Goal: Use online tool/utility: Utilize a website feature to perform a specific function

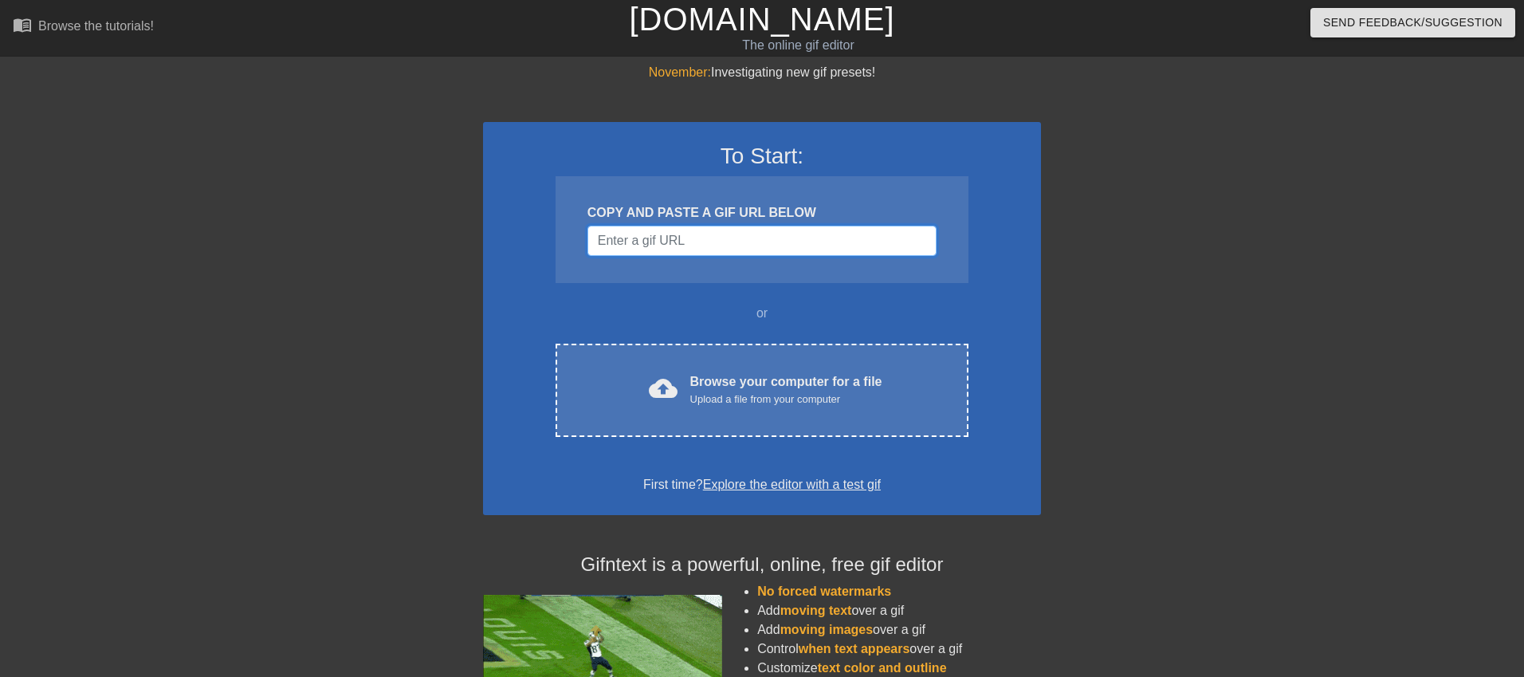
click at [626, 246] on input "Username" at bounding box center [762, 241] width 349 height 30
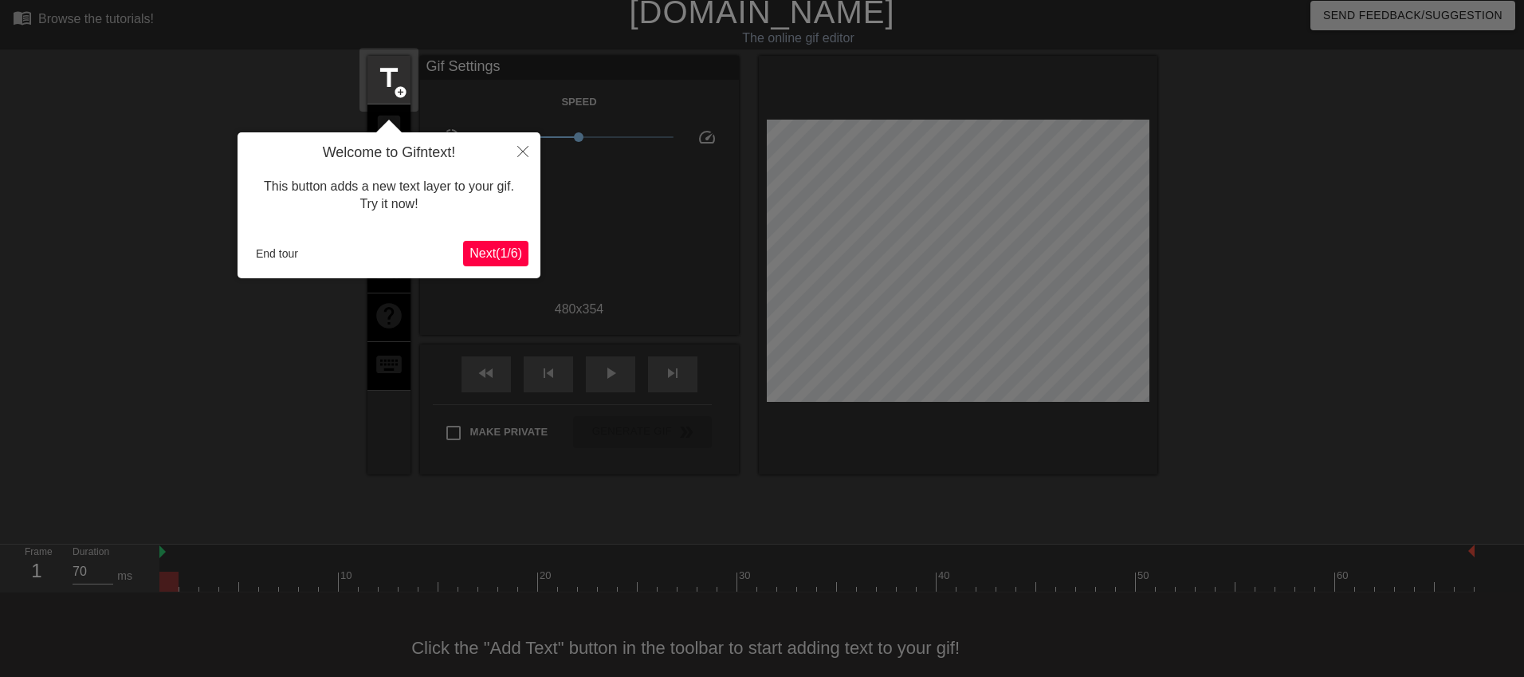
scroll to position [33, 0]
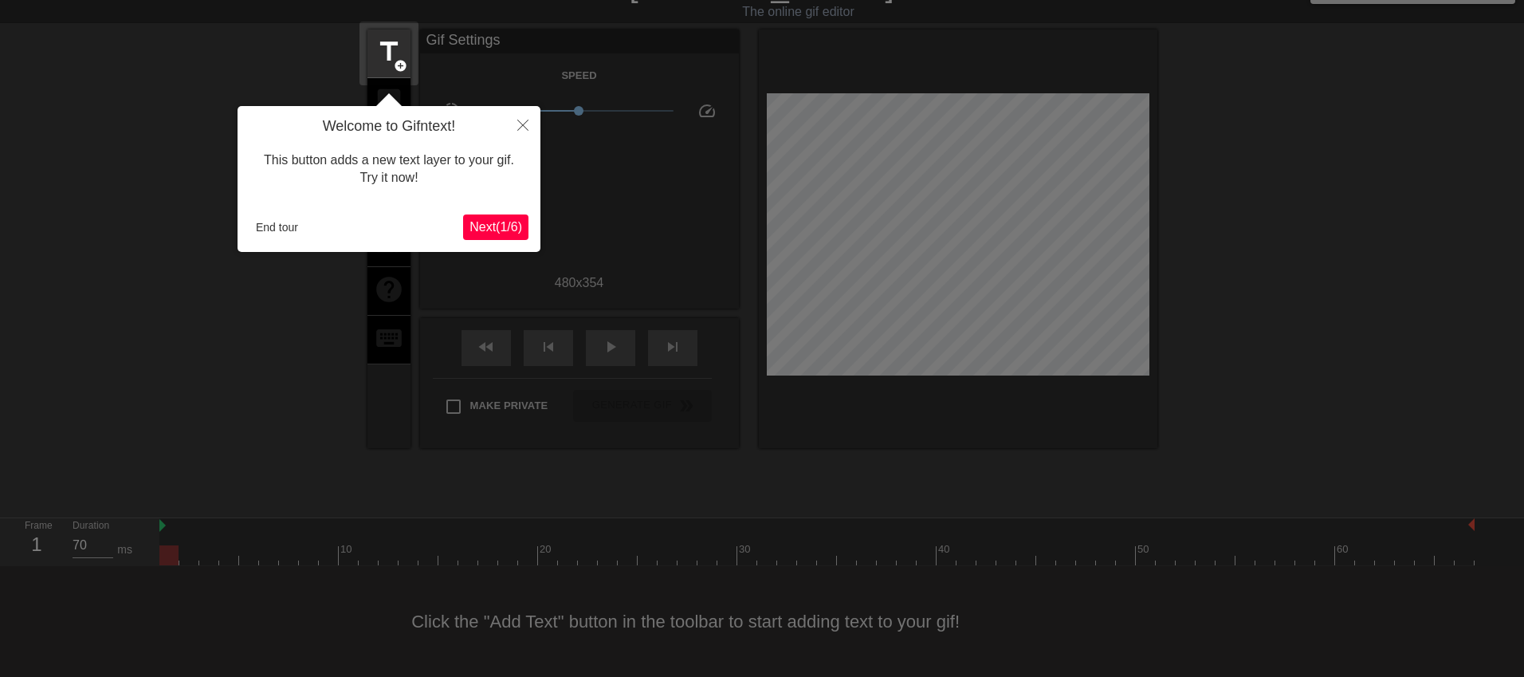
click at [475, 220] on span "Next ( 1 / 6 )" at bounding box center [496, 227] width 53 height 14
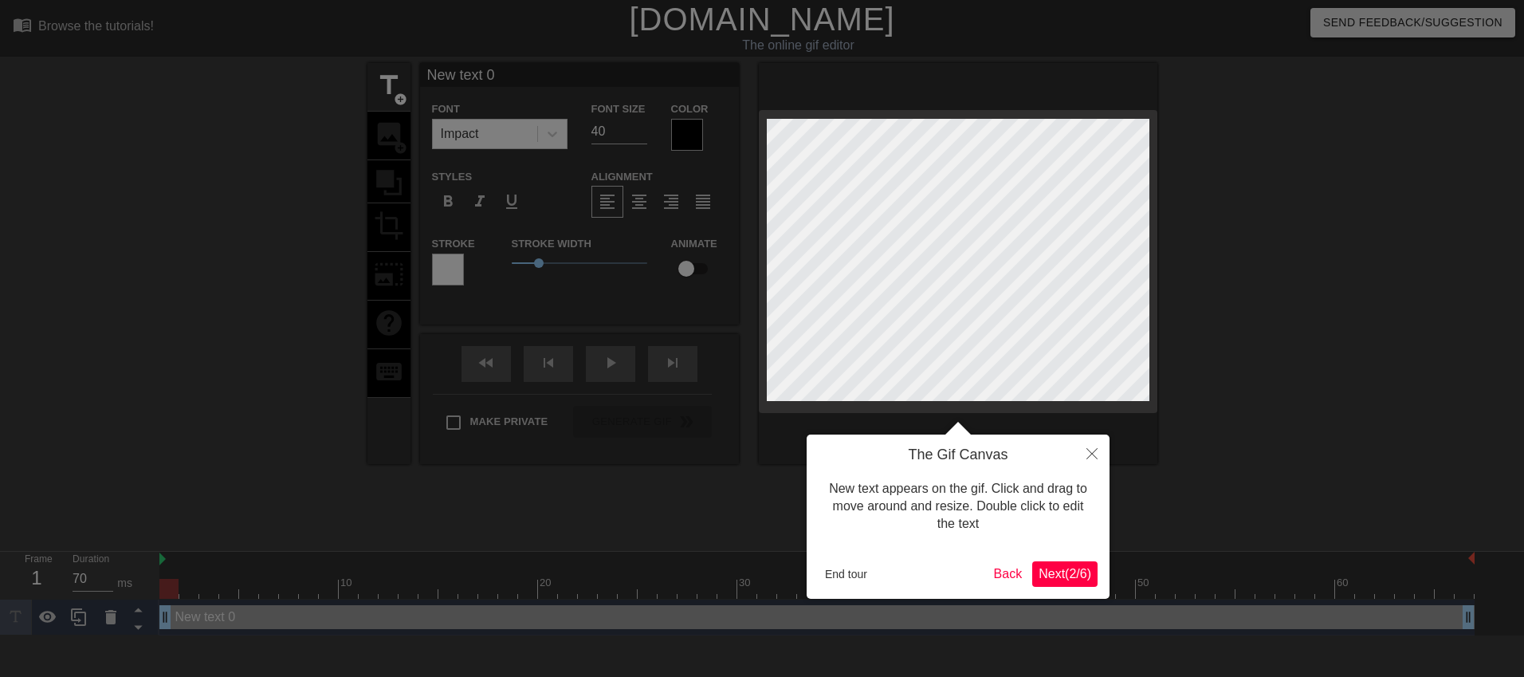
click at [1067, 569] on span "Next ( 2 / 6 )" at bounding box center [1065, 574] width 53 height 14
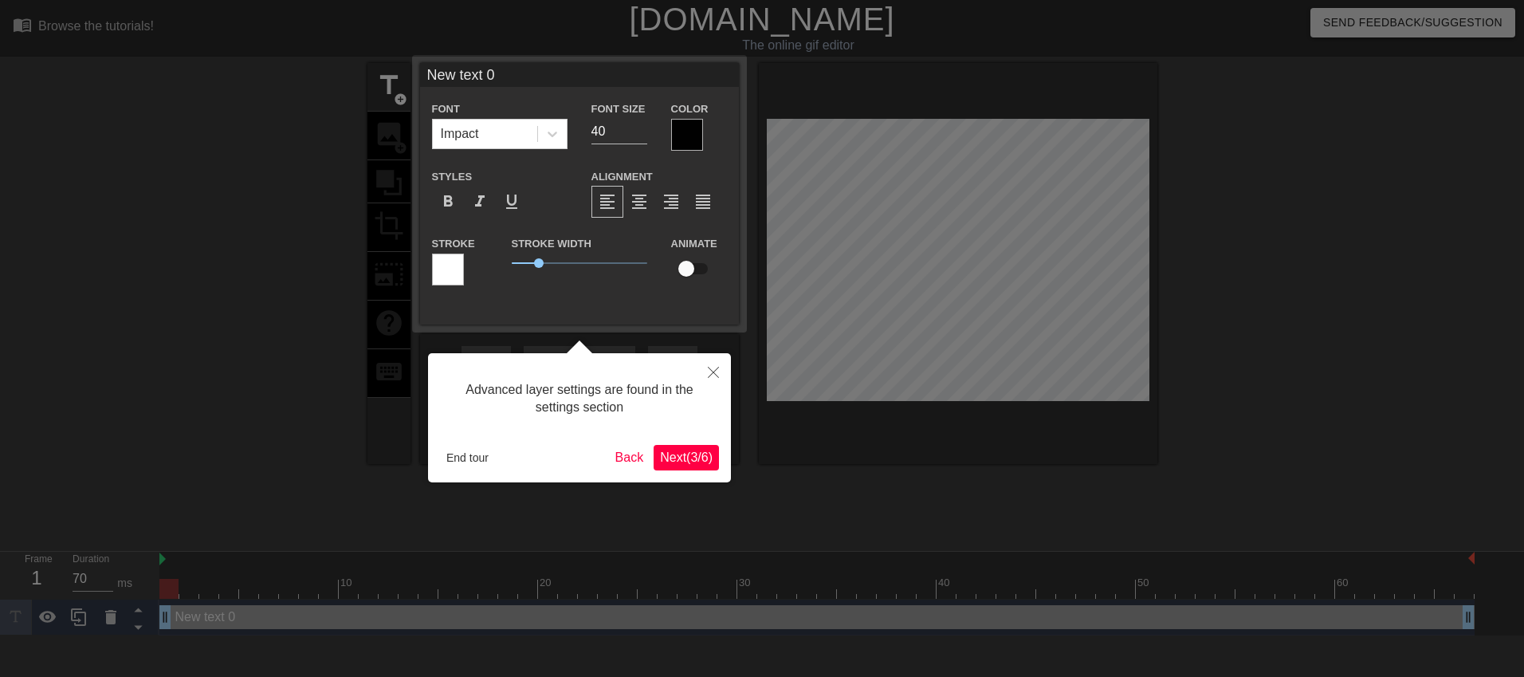
click at [674, 465] on button "Next ( 3 / 6 )" at bounding box center [686, 458] width 65 height 26
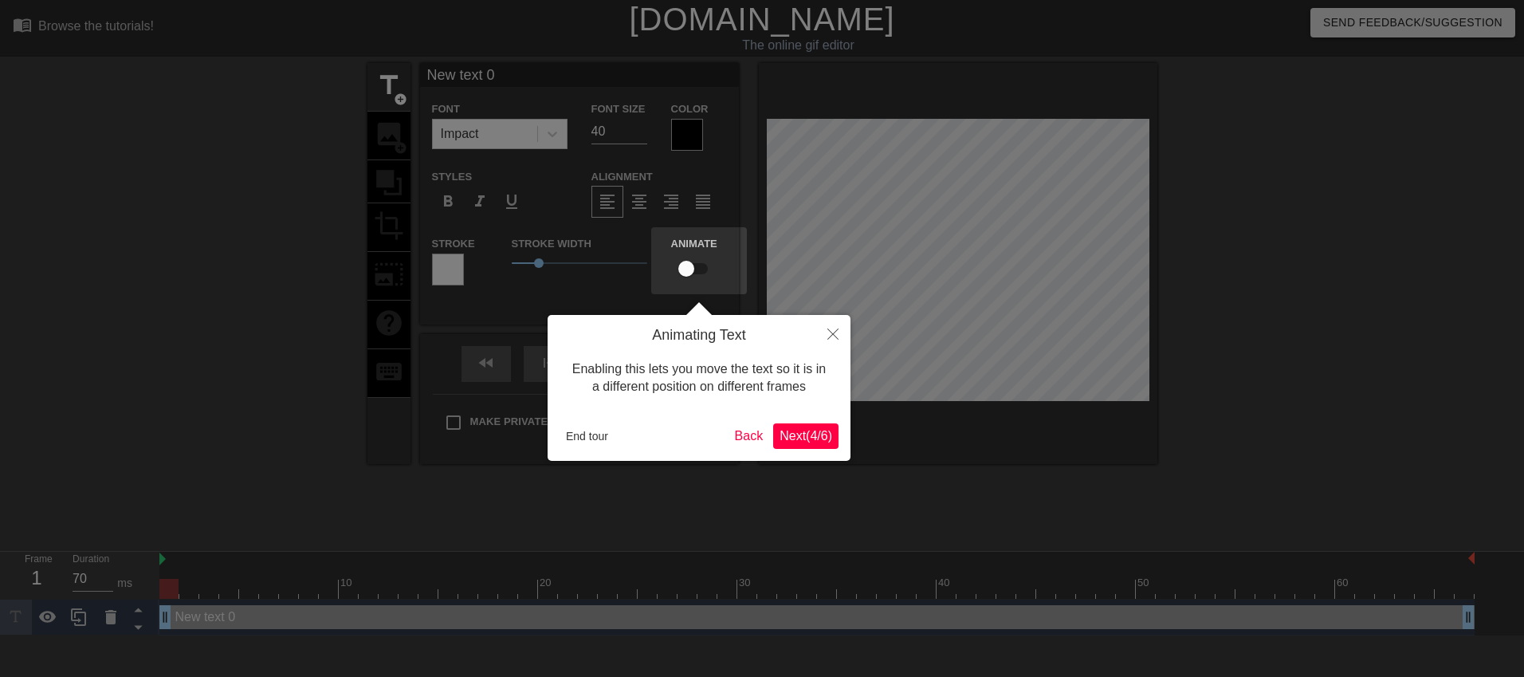
click at [803, 439] on span "Next ( 4 / 6 )" at bounding box center [806, 436] width 53 height 14
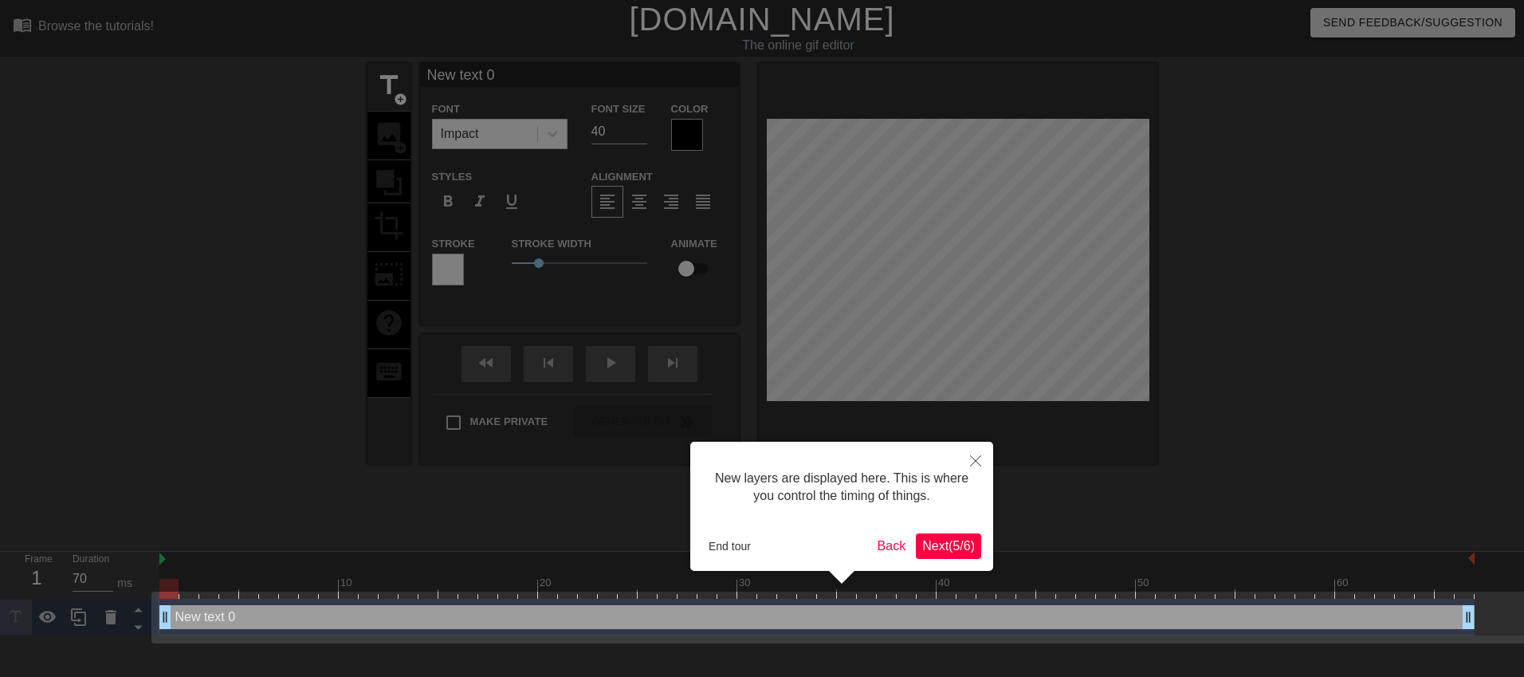
click at [927, 545] on span "Next ( 5 / 6 )" at bounding box center [948, 546] width 53 height 14
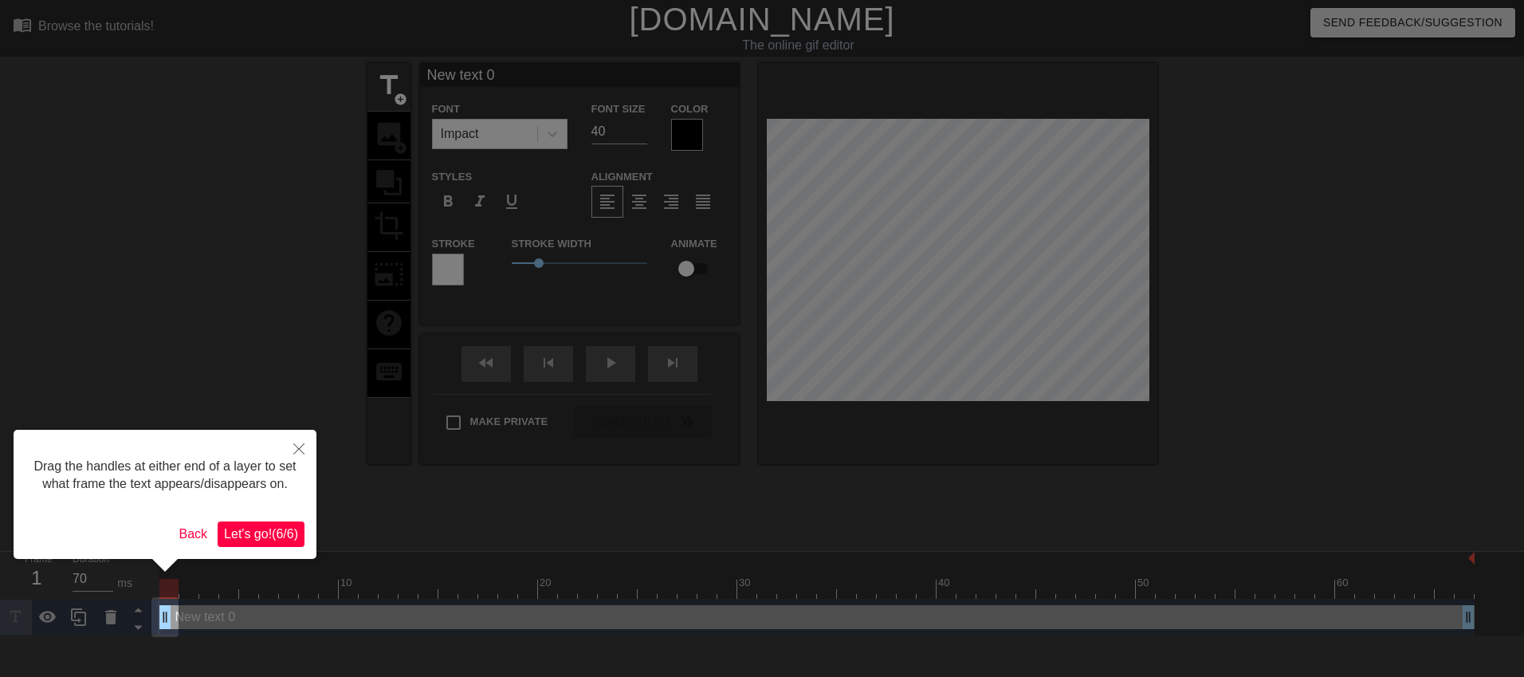
click at [226, 547] on button "Let's go! ( 6 / 6 )" at bounding box center [261, 534] width 87 height 26
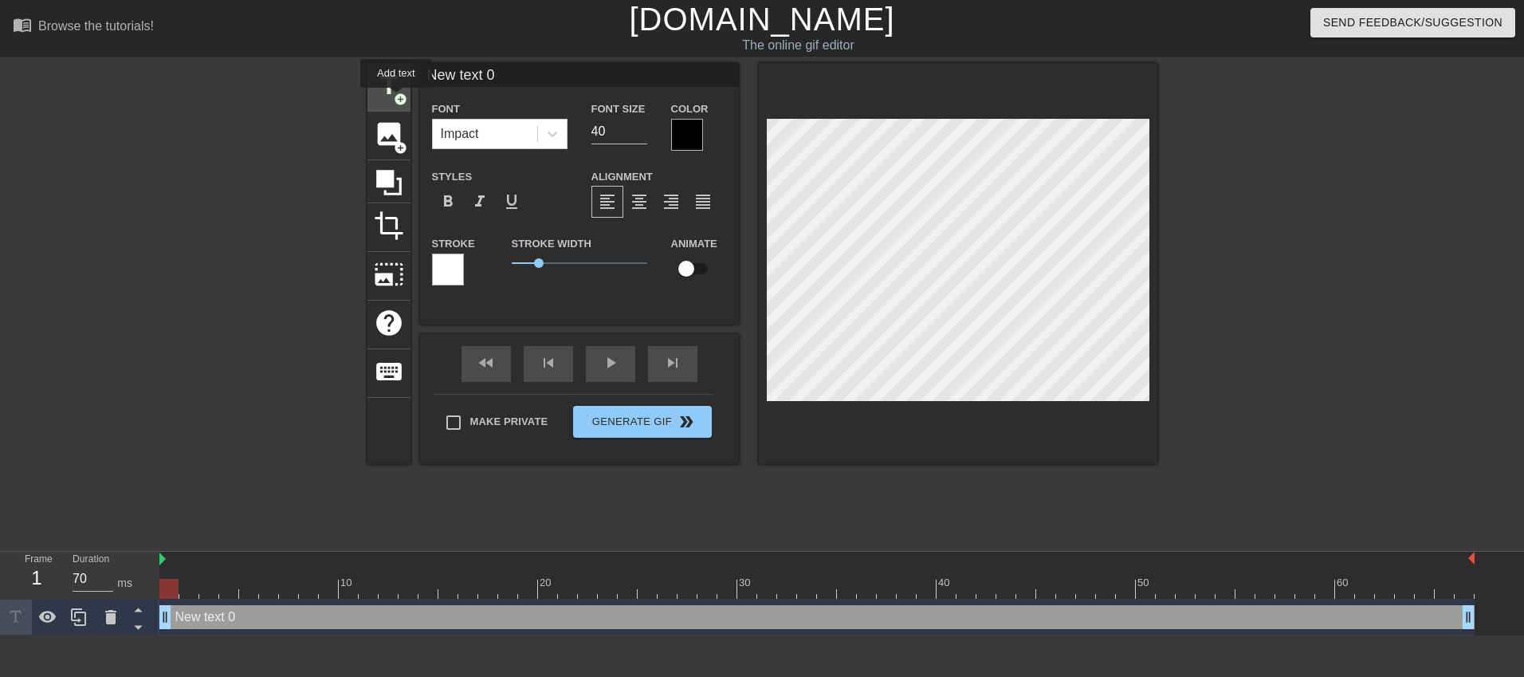
click at [396, 99] on span "add_circle" at bounding box center [401, 99] width 14 height 14
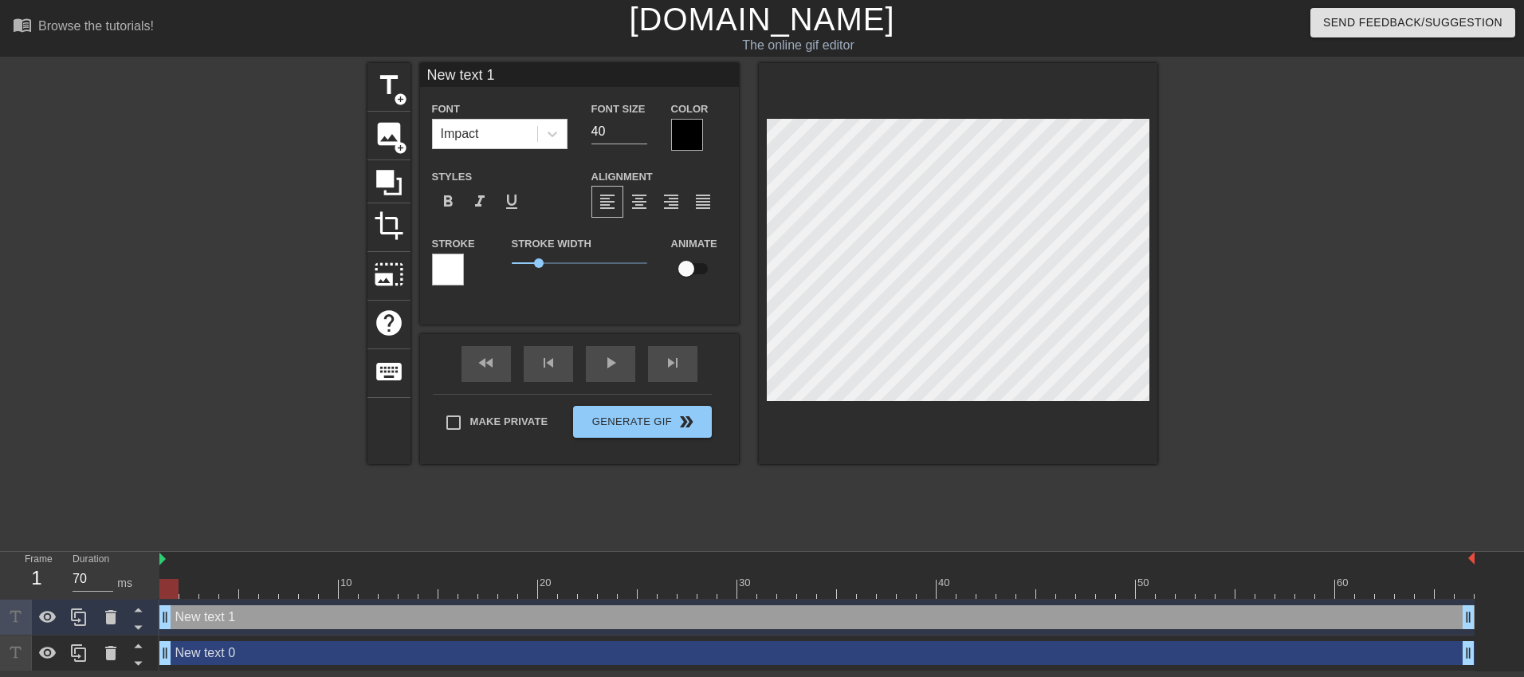
scroll to position [0, 2]
type input "Ne text 1"
type textarea "Ne text 1"
click at [394, 103] on span "add_circle" at bounding box center [401, 99] width 14 height 14
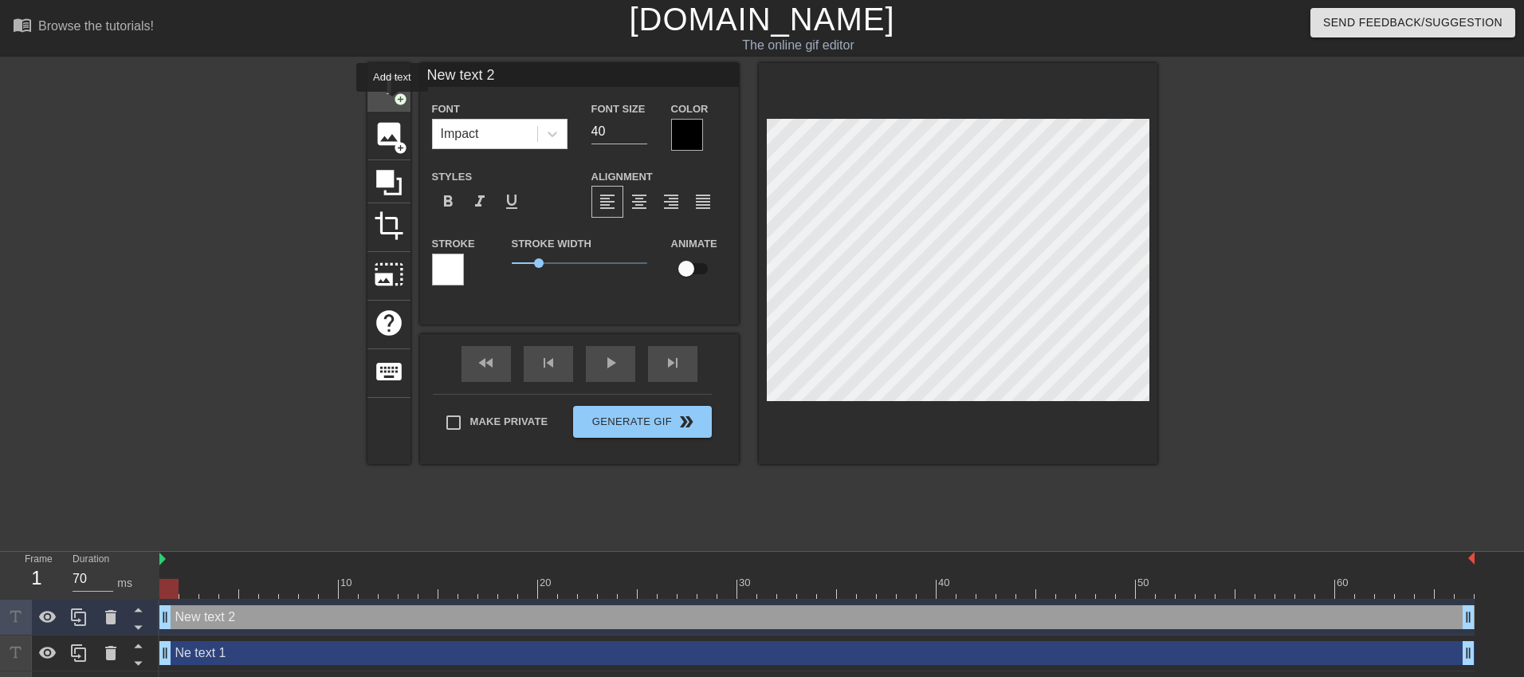
type input "New text 3"
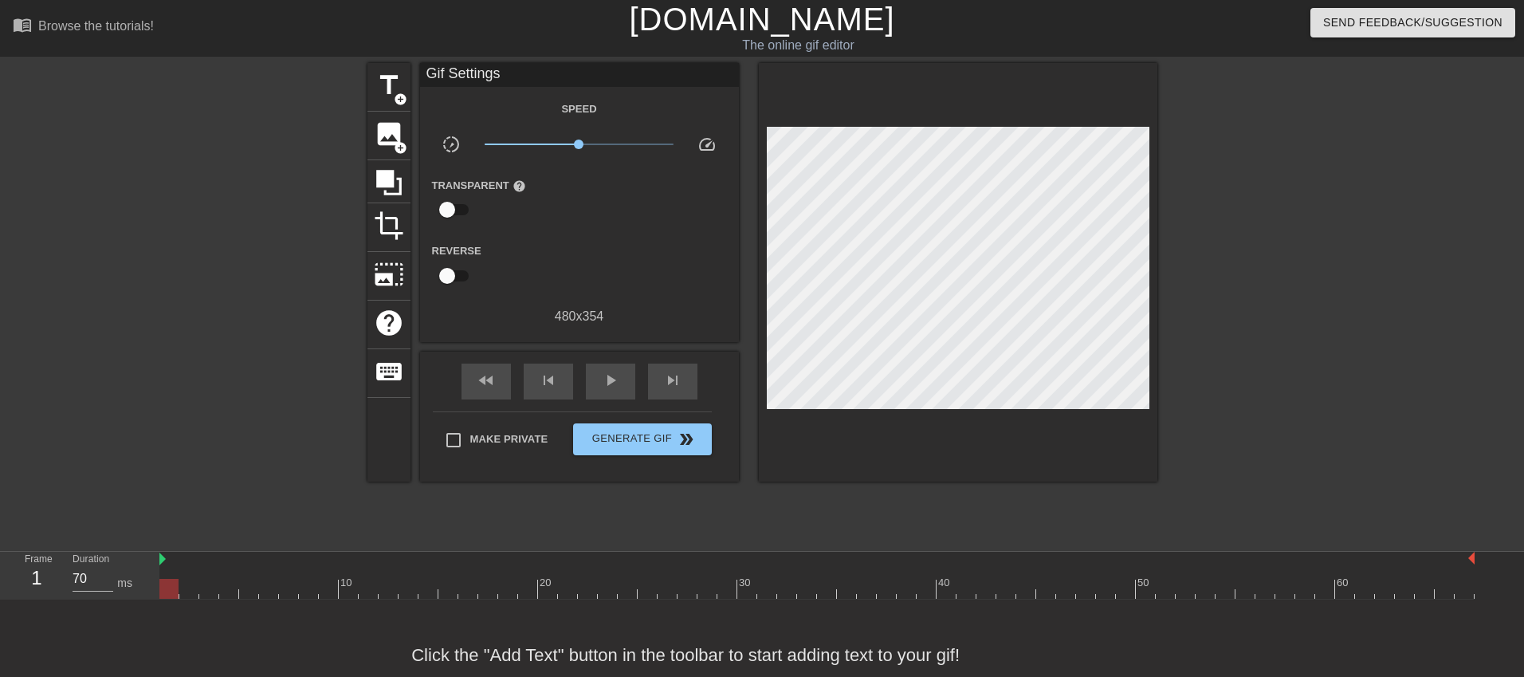
click at [337, 588] on div at bounding box center [816, 589] width 1315 height 20
click at [308, 596] on div at bounding box center [816, 589] width 1315 height 20
type input "70"
click at [277, 596] on div at bounding box center [816, 589] width 1315 height 20
click at [293, 596] on div at bounding box center [816, 589] width 1315 height 20
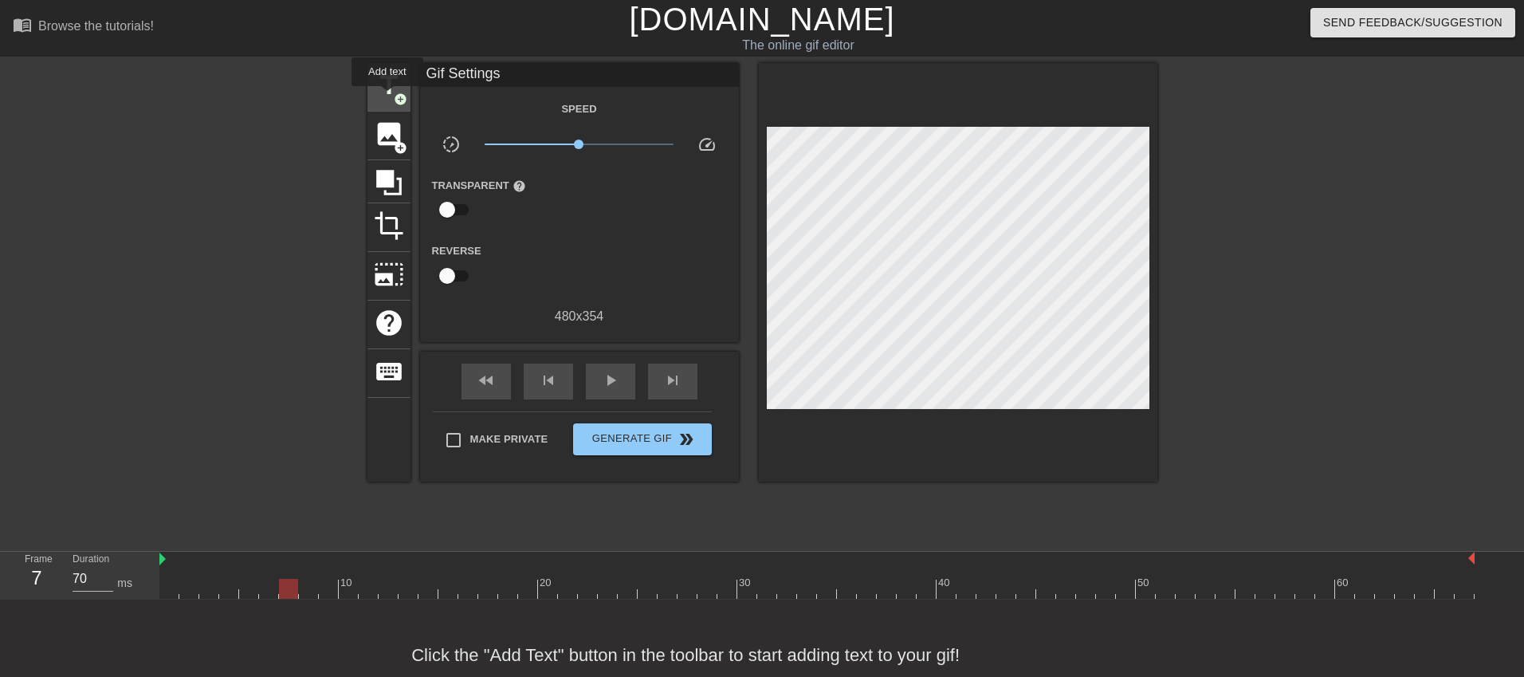
click at [388, 97] on span "title" at bounding box center [389, 85] width 30 height 30
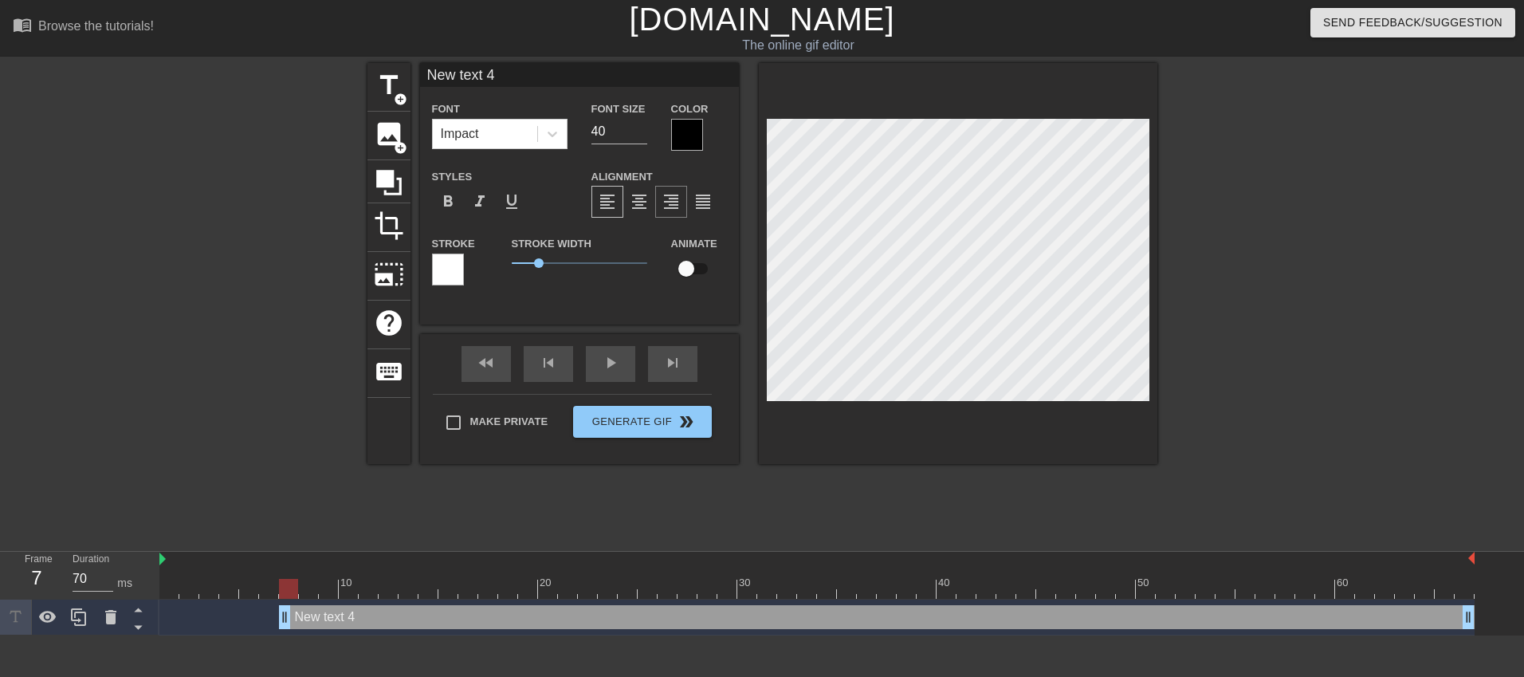
type input "Newtext 4"
type textarea "Newtext 4"
type input "Netext 4"
type textarea "Netext 4"
type input "Ntext 4"
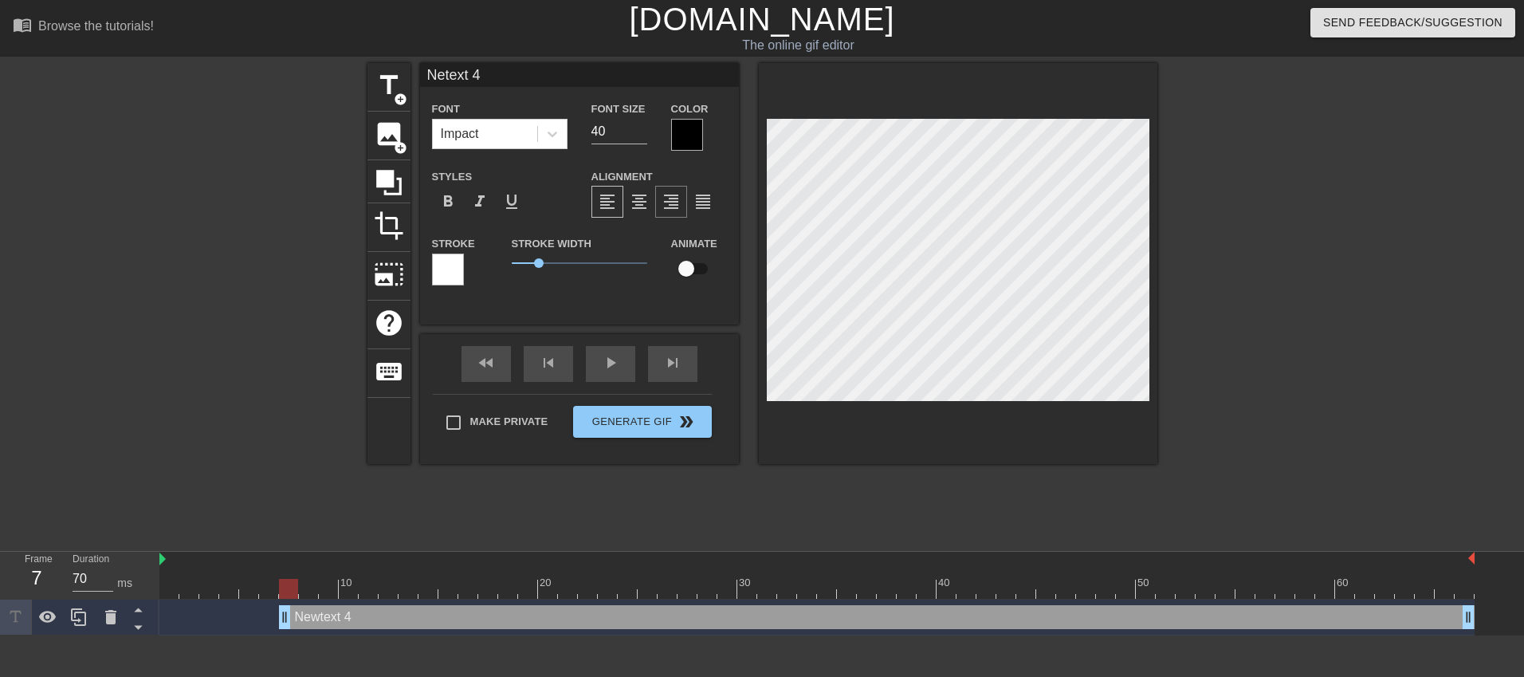
type textarea "Ntext 4"
type input "text 4"
type textarea "text 4"
type input "ext 4"
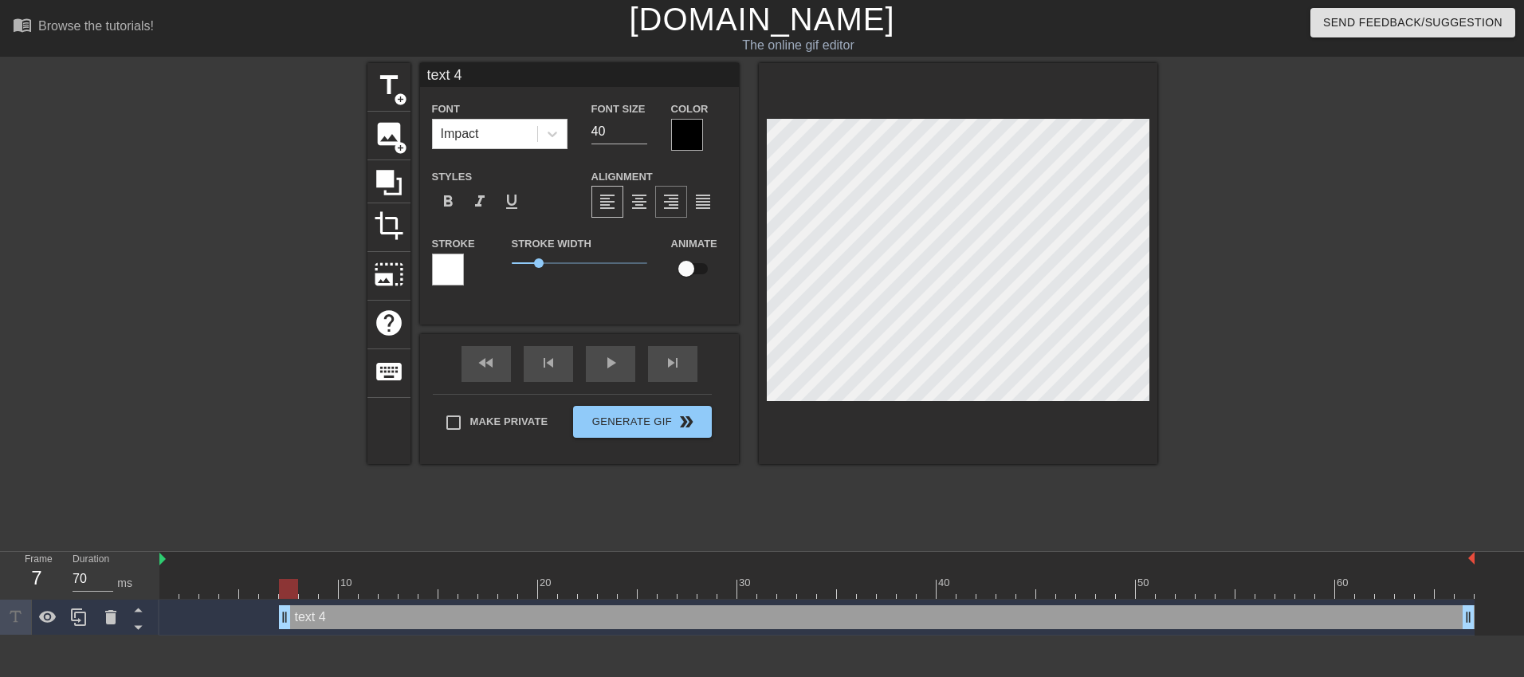
type textarea "ext 4"
type input "xt 4"
type textarea "xt 4"
type input "t 4"
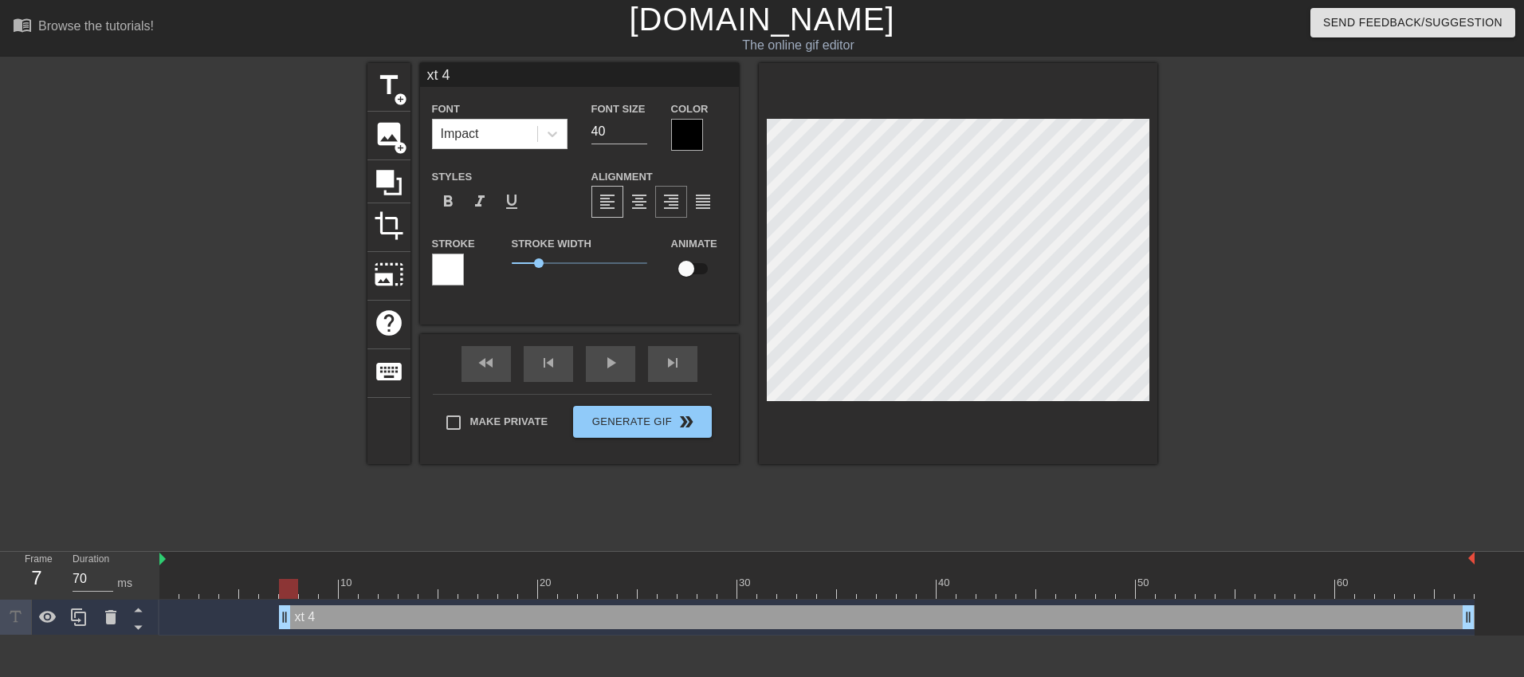
type textarea "t 4"
type input "4"
type textarea "4"
type input "4"
type textarea "4"
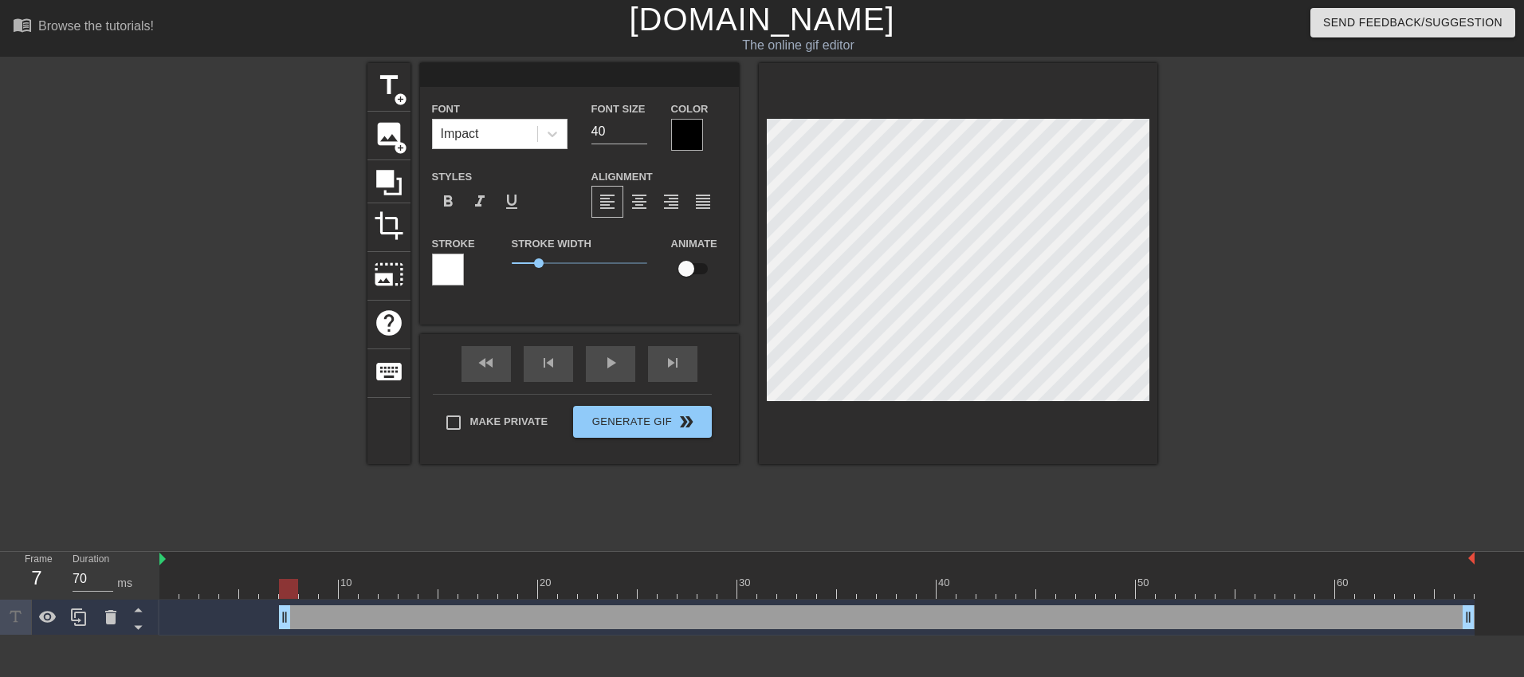
click at [690, 133] on div at bounding box center [687, 135] width 32 height 32
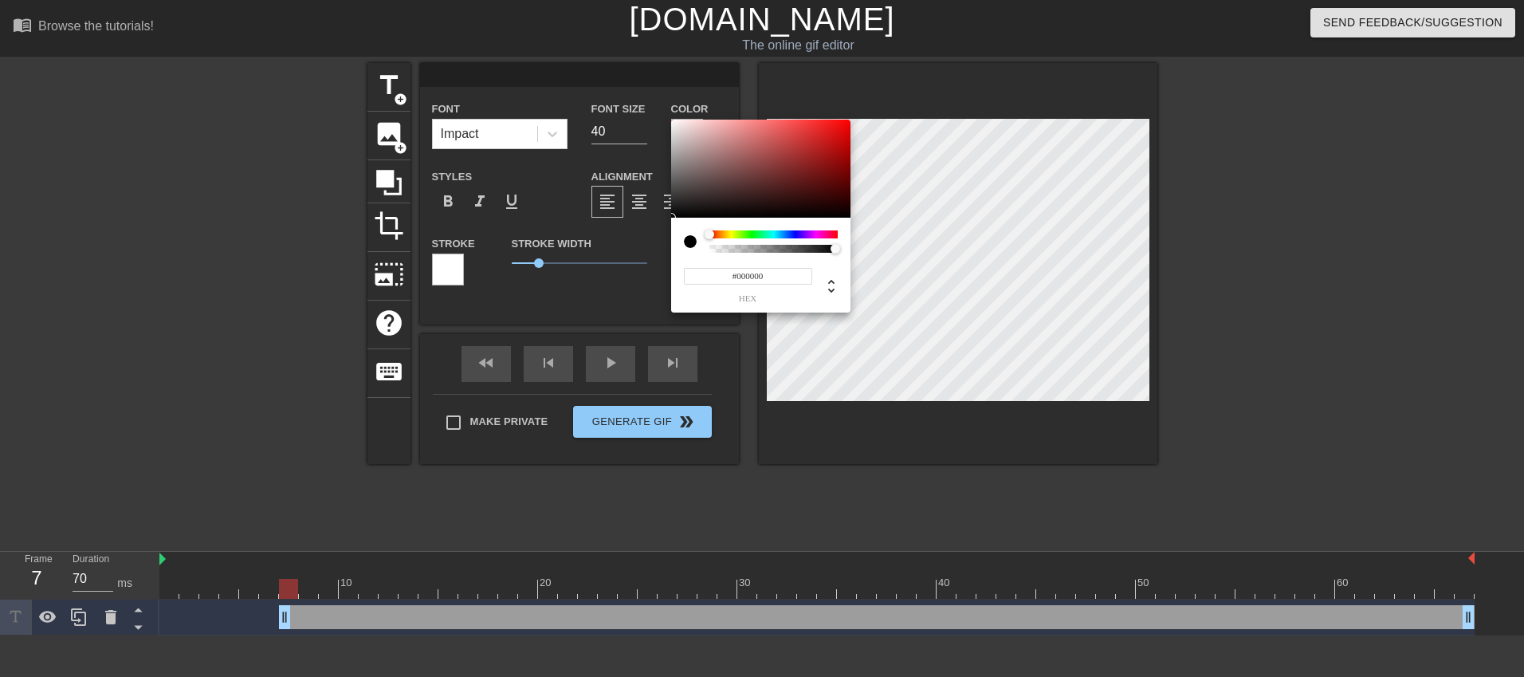
click at [710, 249] on div at bounding box center [774, 249] width 128 height 8
type input "0"
click at [714, 251] on div at bounding box center [774, 249] width 124 height 8
type input "0"
drag, startPoint x: 714, startPoint y: 250, endPoint x: 729, endPoint y: 257, distance: 16.4
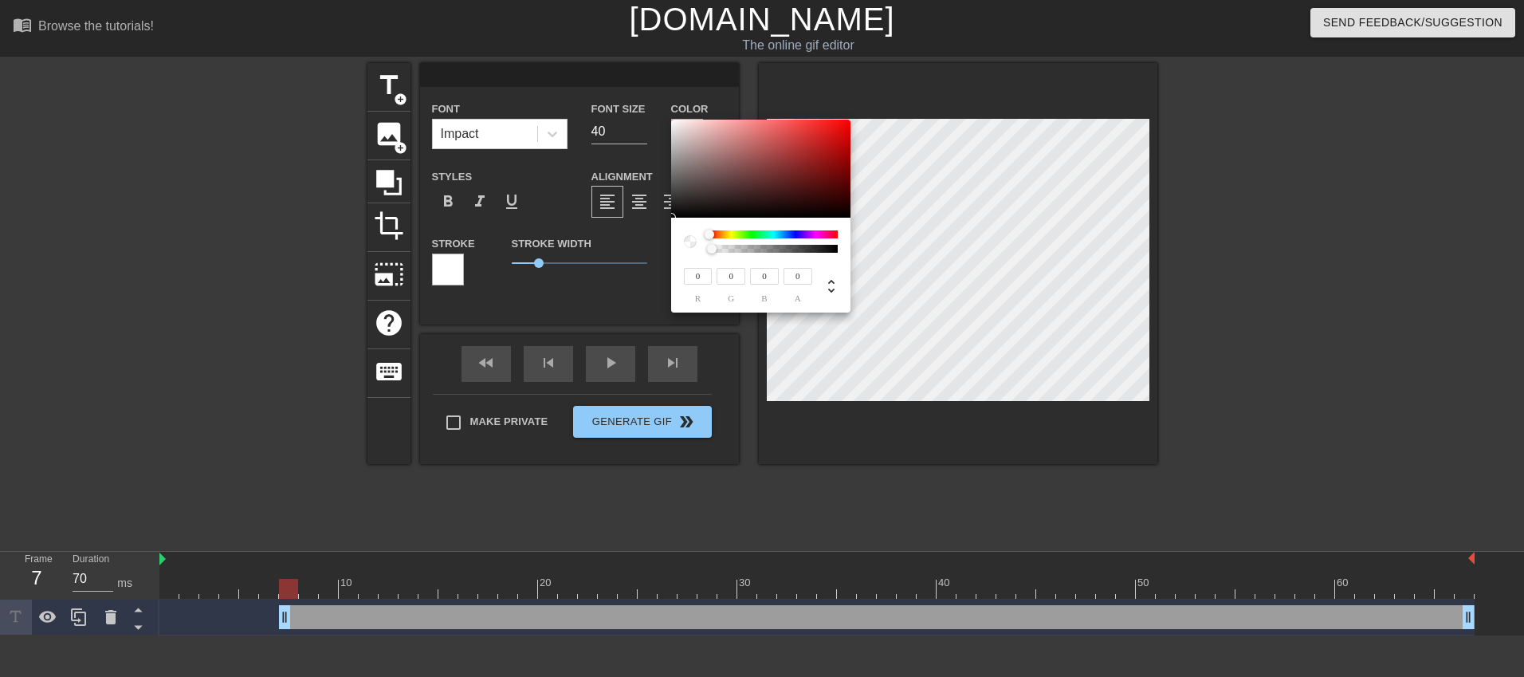
click at [710, 252] on div at bounding box center [712, 249] width 10 height 10
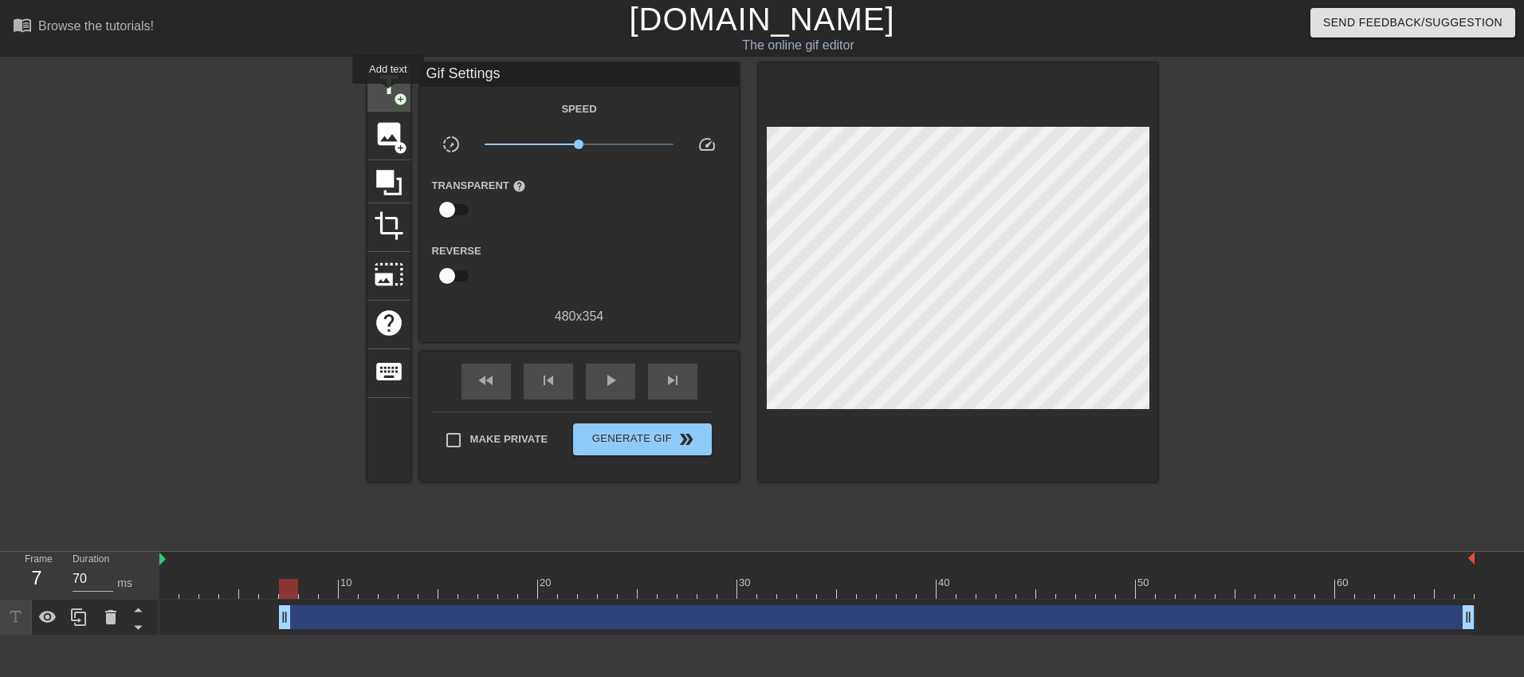
click at [389, 95] on span "title" at bounding box center [389, 85] width 30 height 30
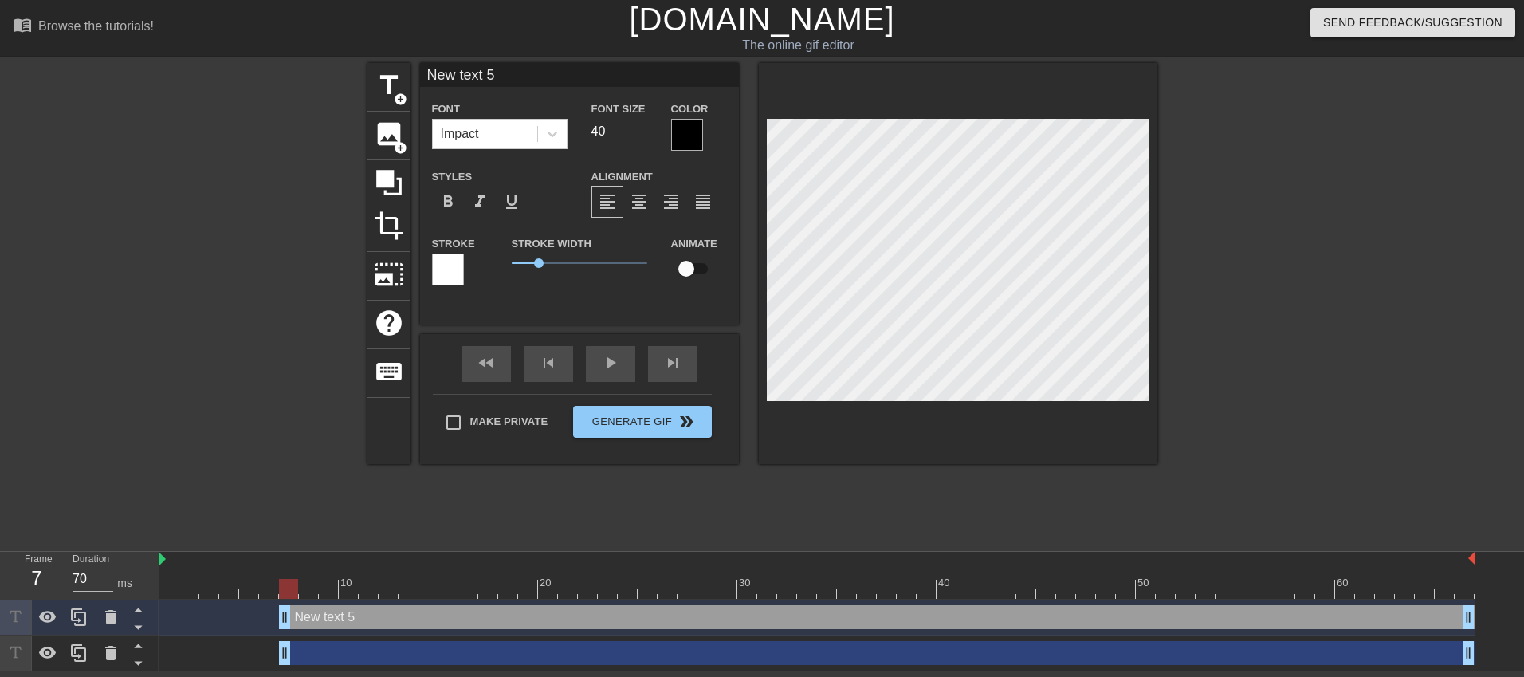
click at [685, 135] on div at bounding box center [687, 135] width 32 height 32
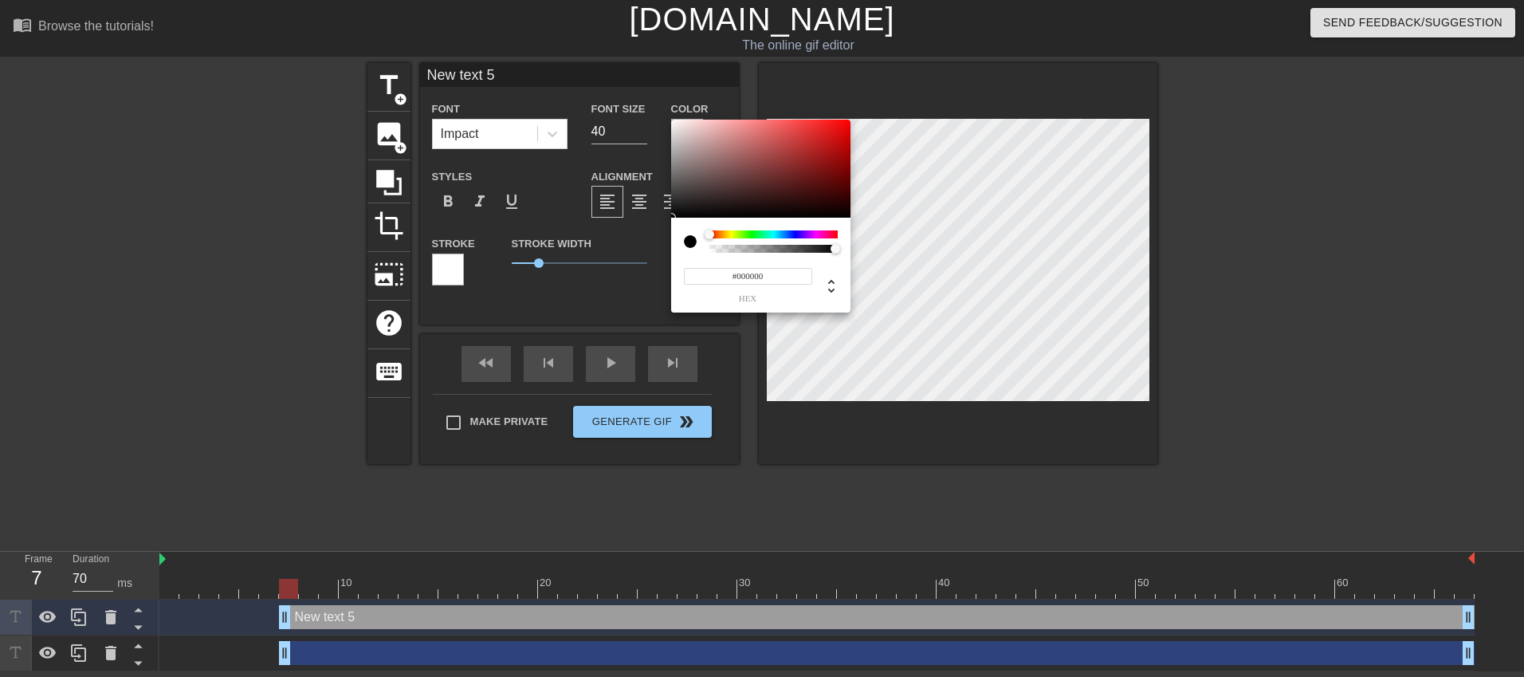
type input "0"
click at [712, 251] on div at bounding box center [774, 249] width 124 height 8
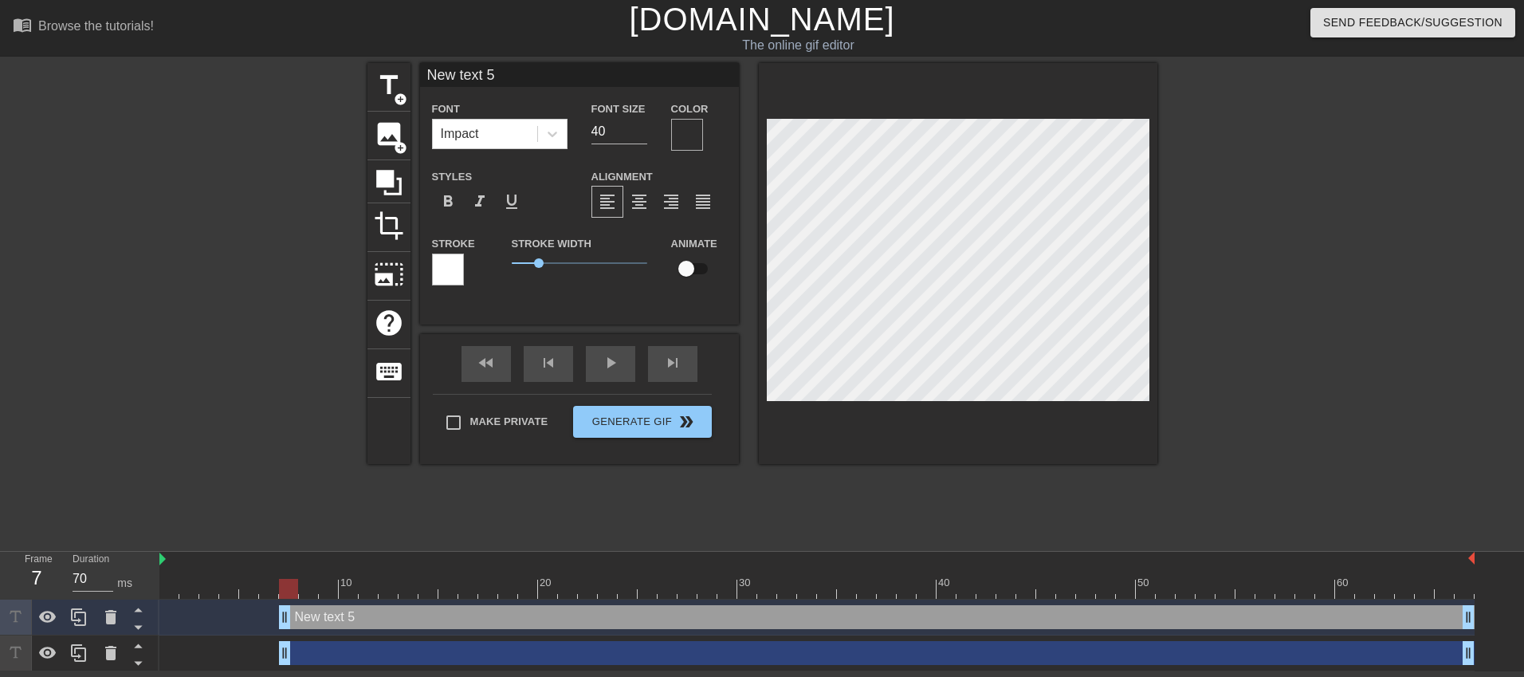
type input "New text5"
type textarea "New text5"
type input "New tex5"
type textarea "New tex5"
type input "New te5"
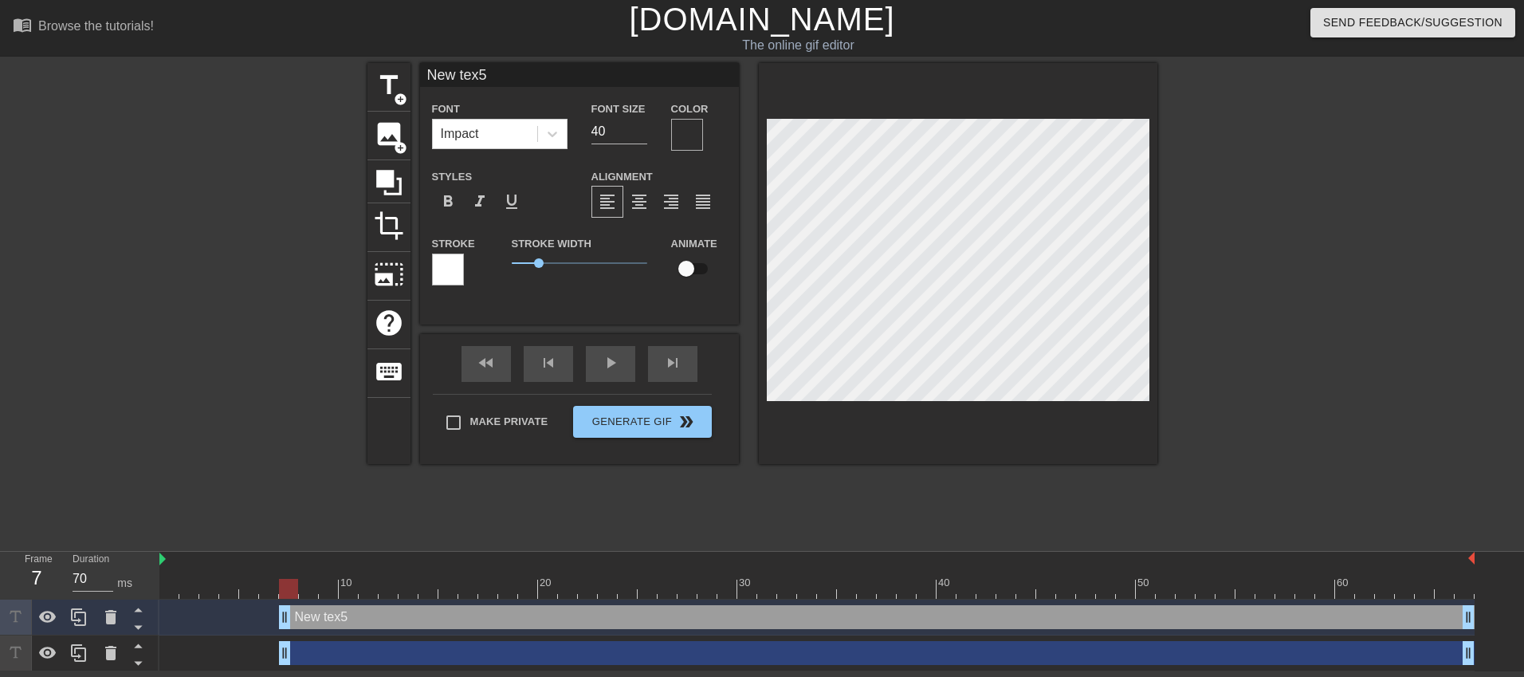
type textarea "New te5"
type input "New t5"
type textarea "New t5"
type input "New 5"
type textarea "New 5"
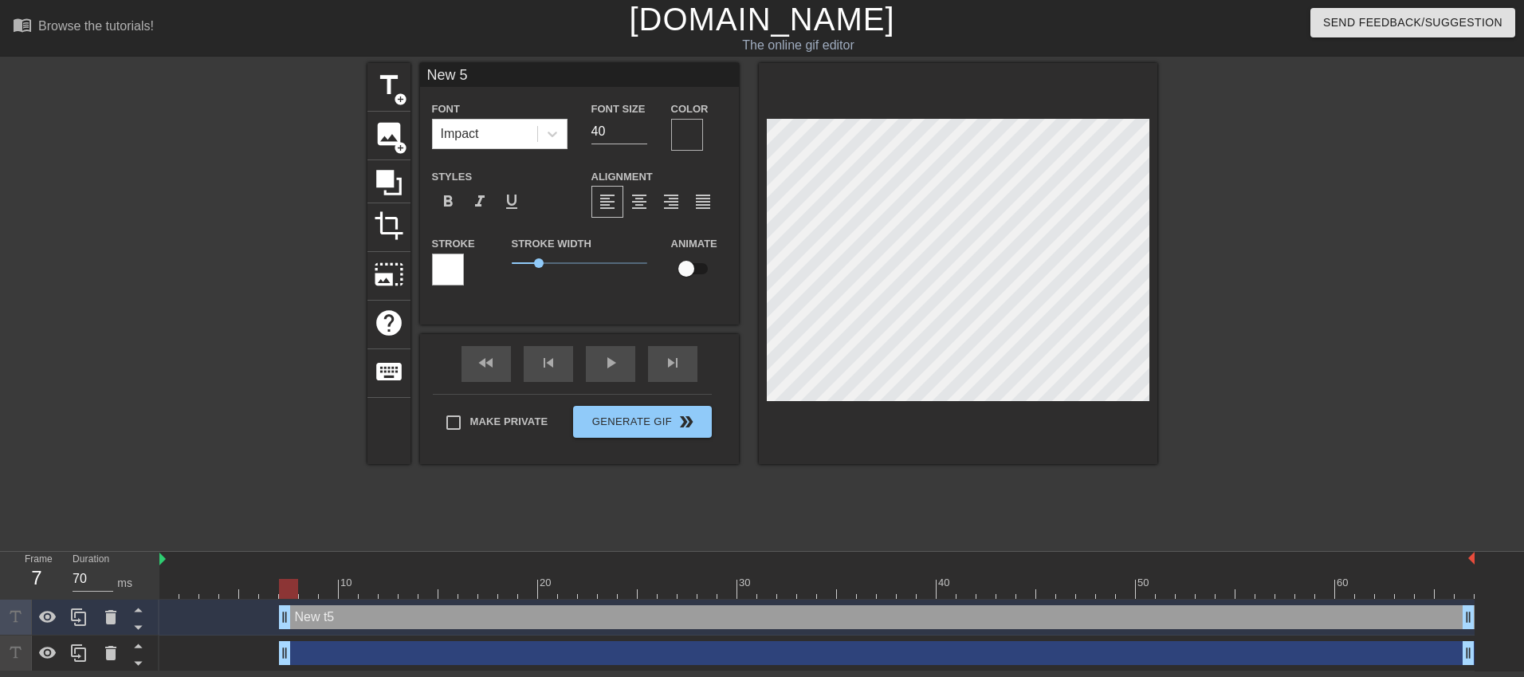
type input "New5"
type textarea "New5"
type input "Ne5"
type textarea "Ne5"
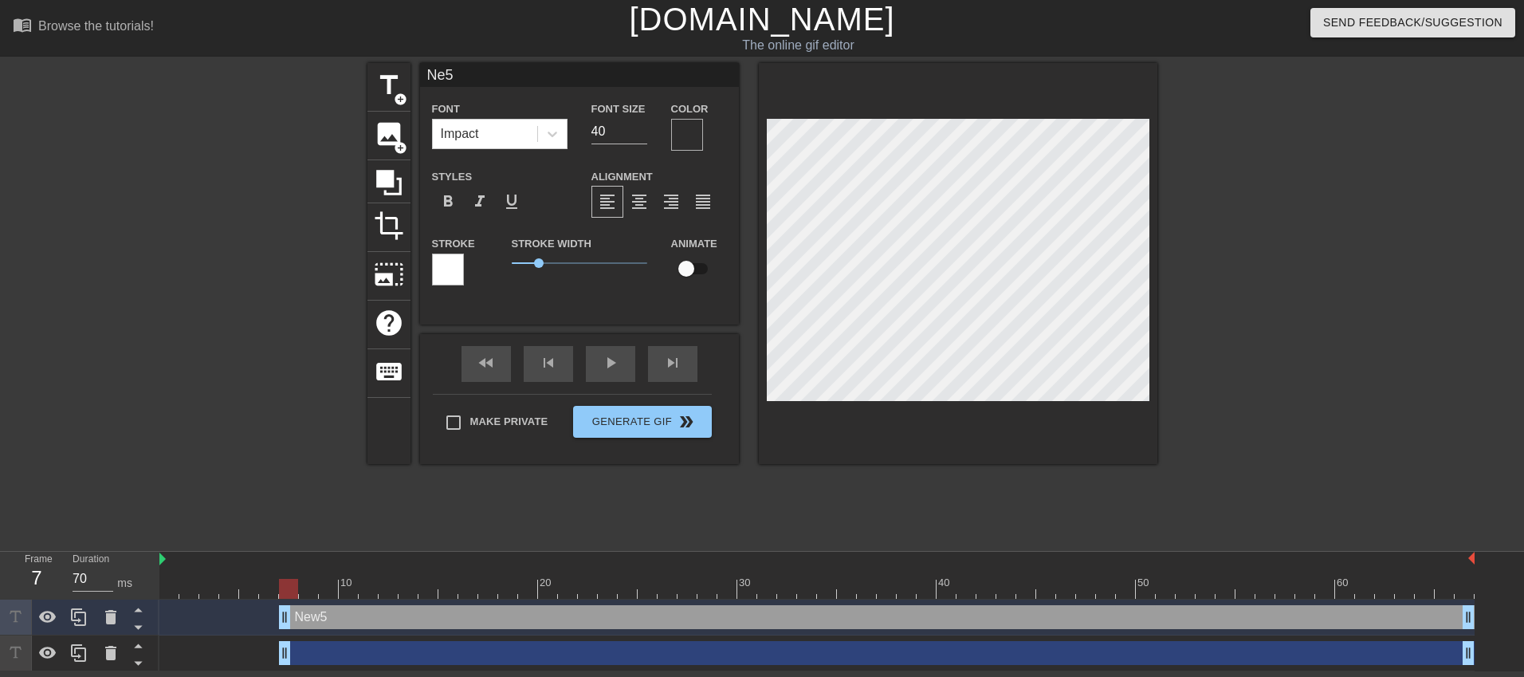
scroll to position [0, 0]
type input "N5"
type textarea "N5"
type input "5"
type textarea "5"
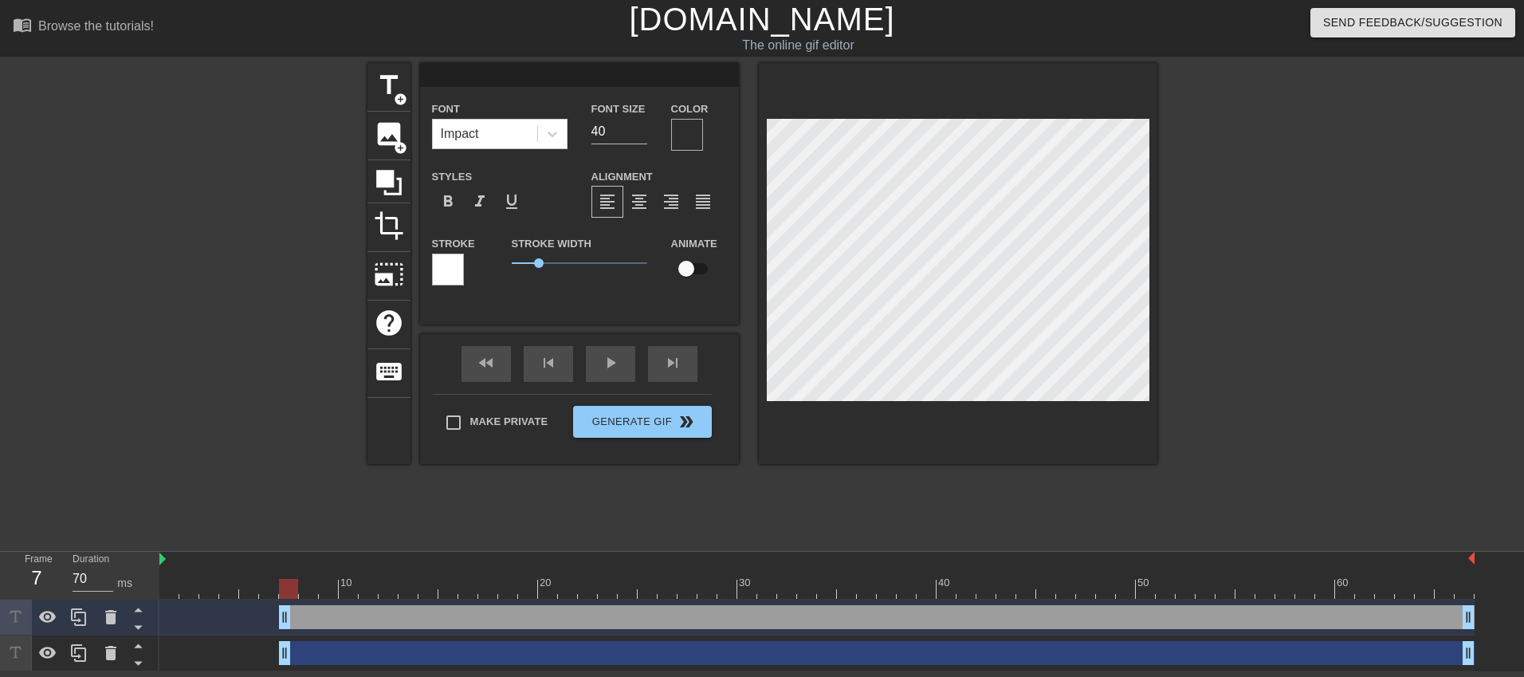
type input "A"
type textarea "A"
type input "An"
type textarea "An"
type input "An"
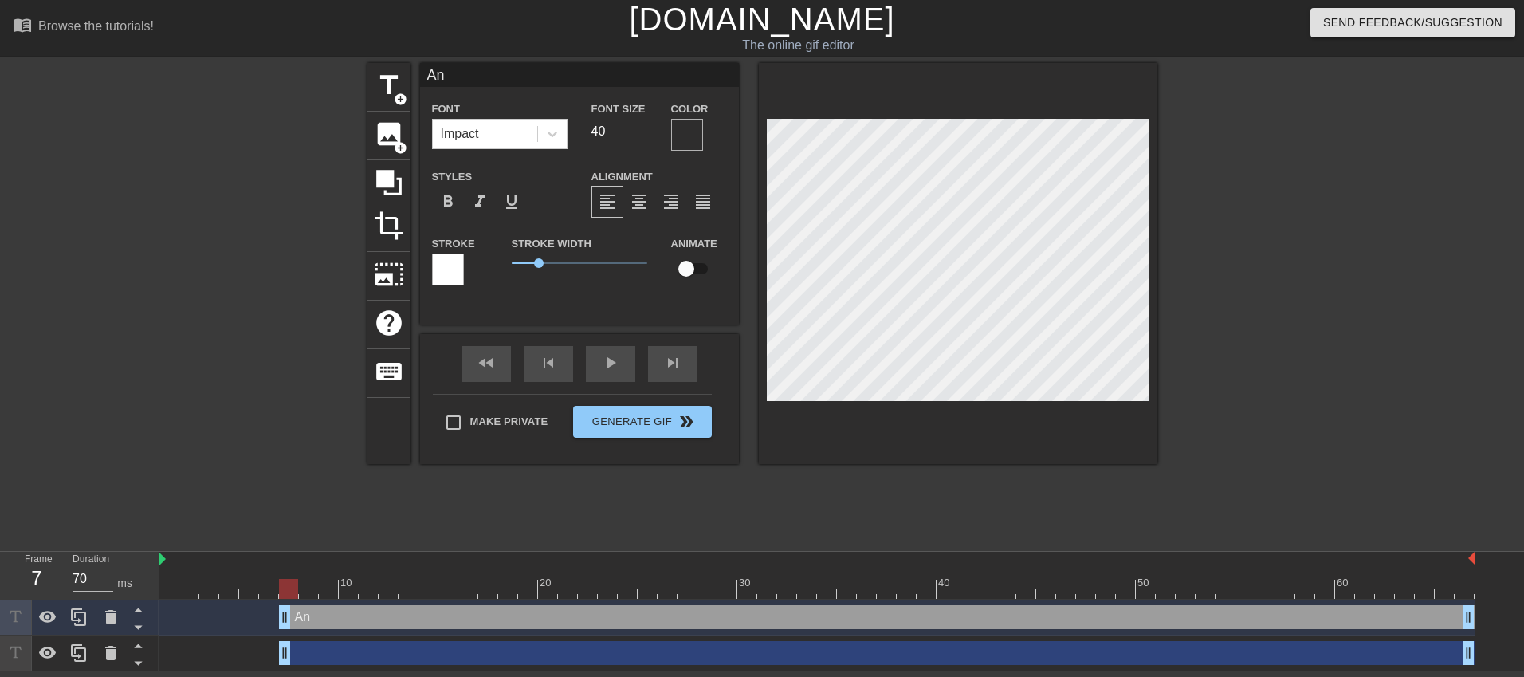
type textarea "An"
type input "An A"
type textarea "An A"
type input "An Al"
type textarea "An Al"
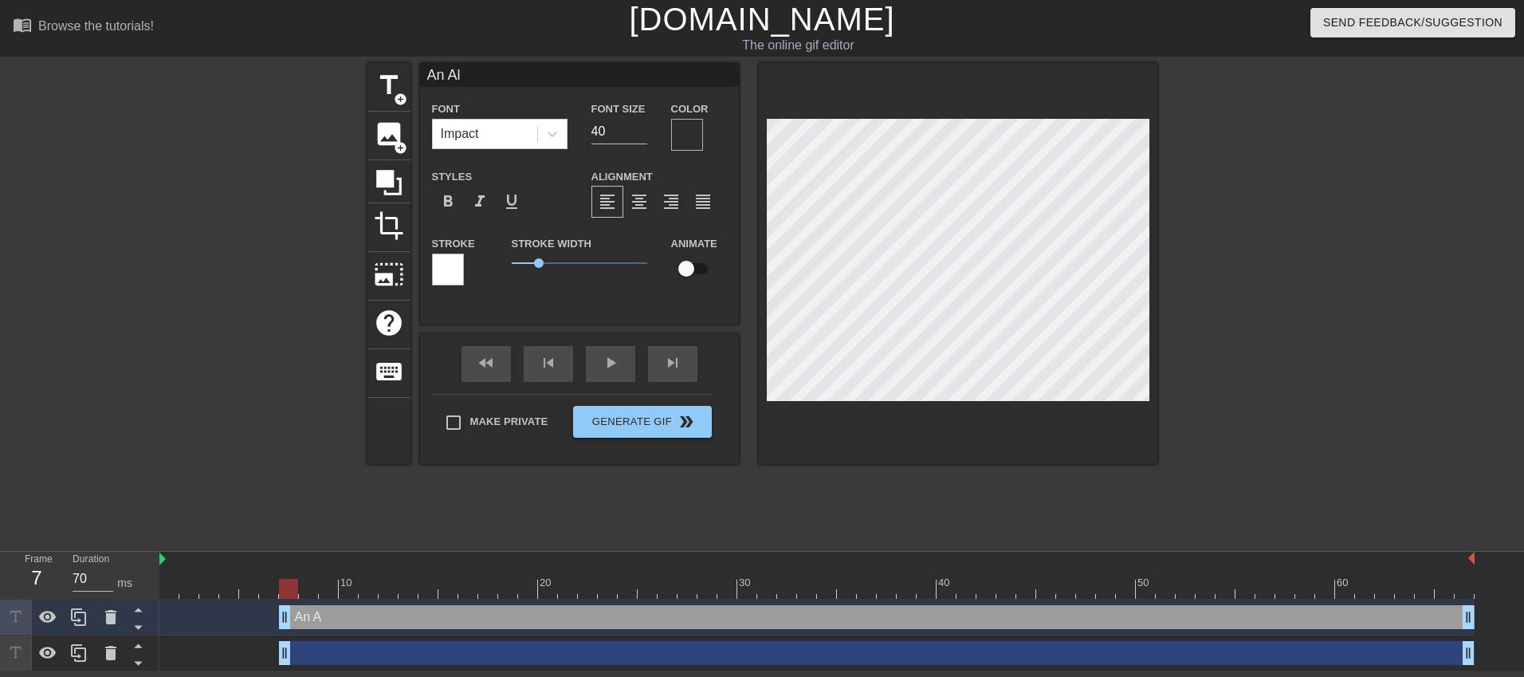
type input "An All"
type textarea "An All"
type input "An All"
type textarea "An All"
type input "An All H"
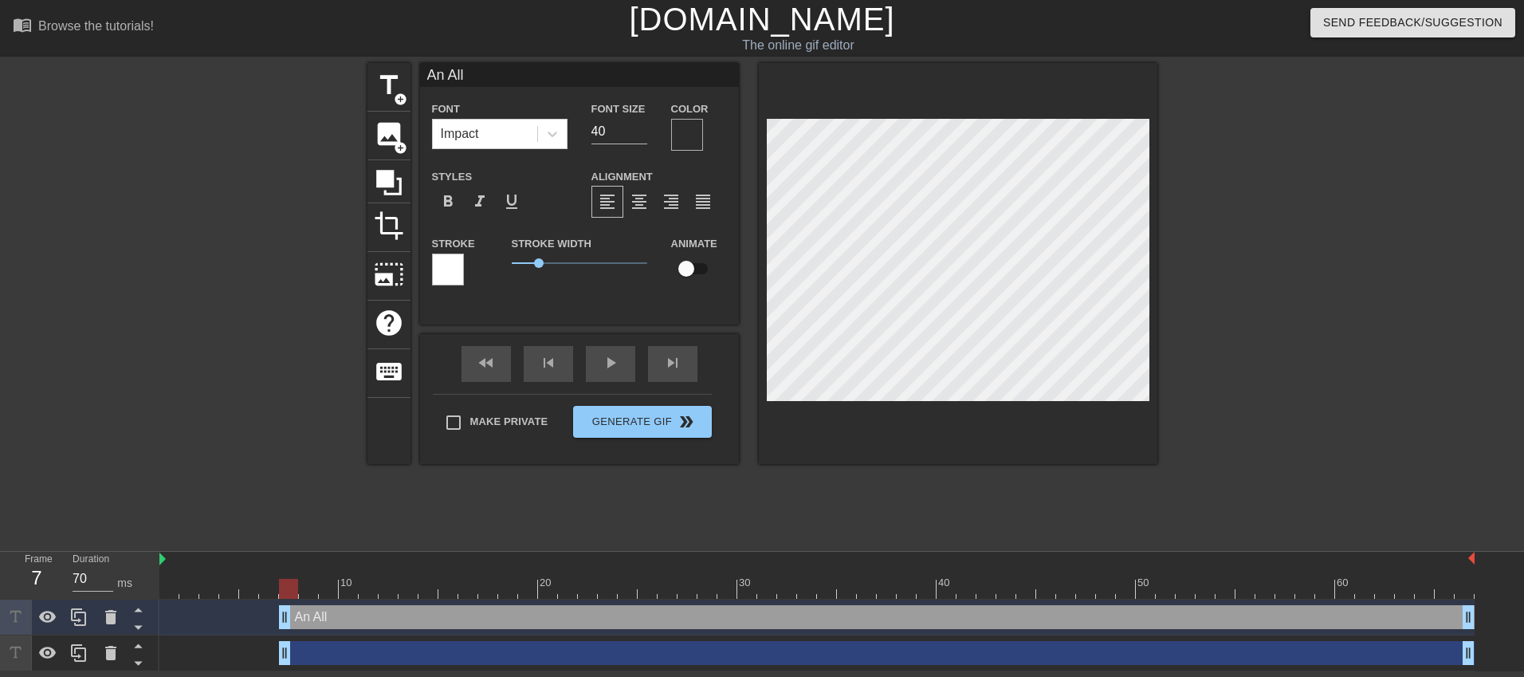
type textarea "An All H"
type input "An All Ha"
type textarea "An All Ha"
type input "An All Han"
type textarea "An All Hand"
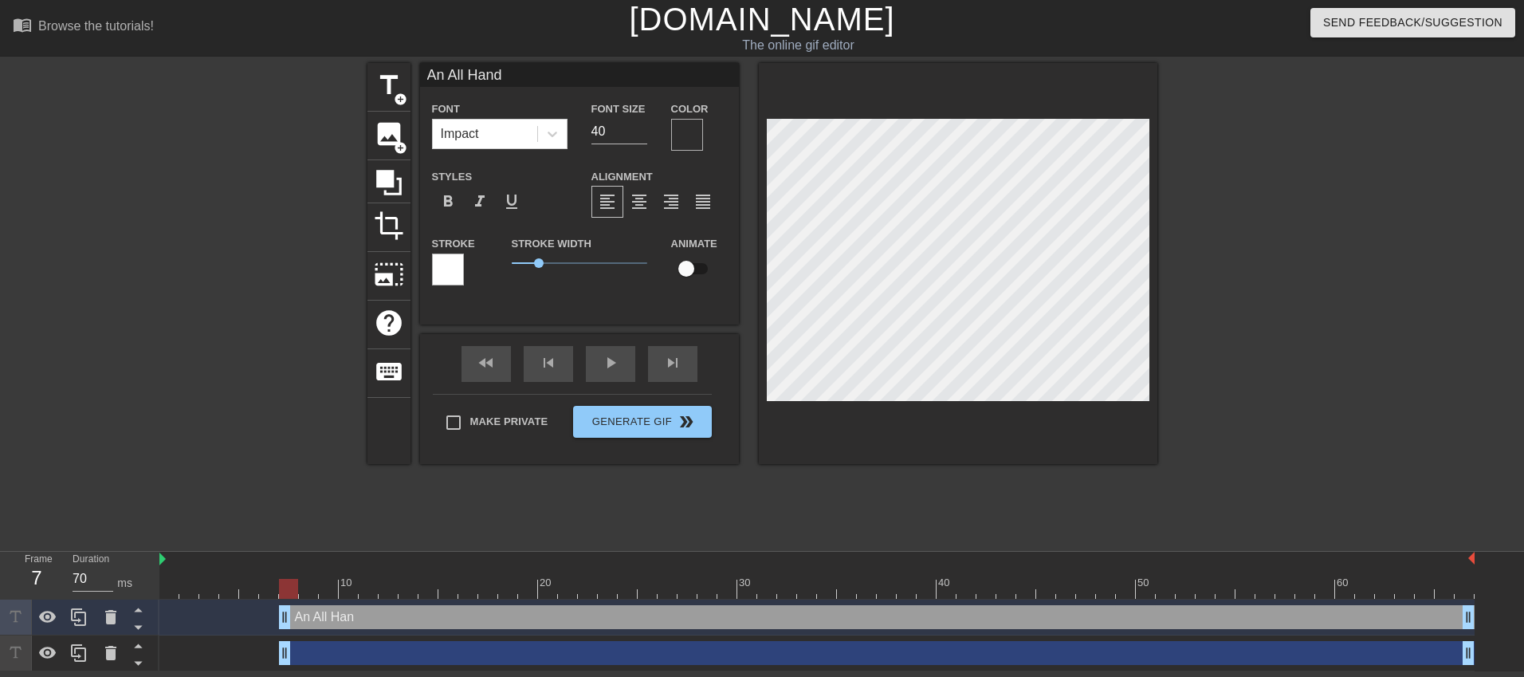
scroll to position [0, 3]
type input "An All Hands"
type textarea "An All Hands"
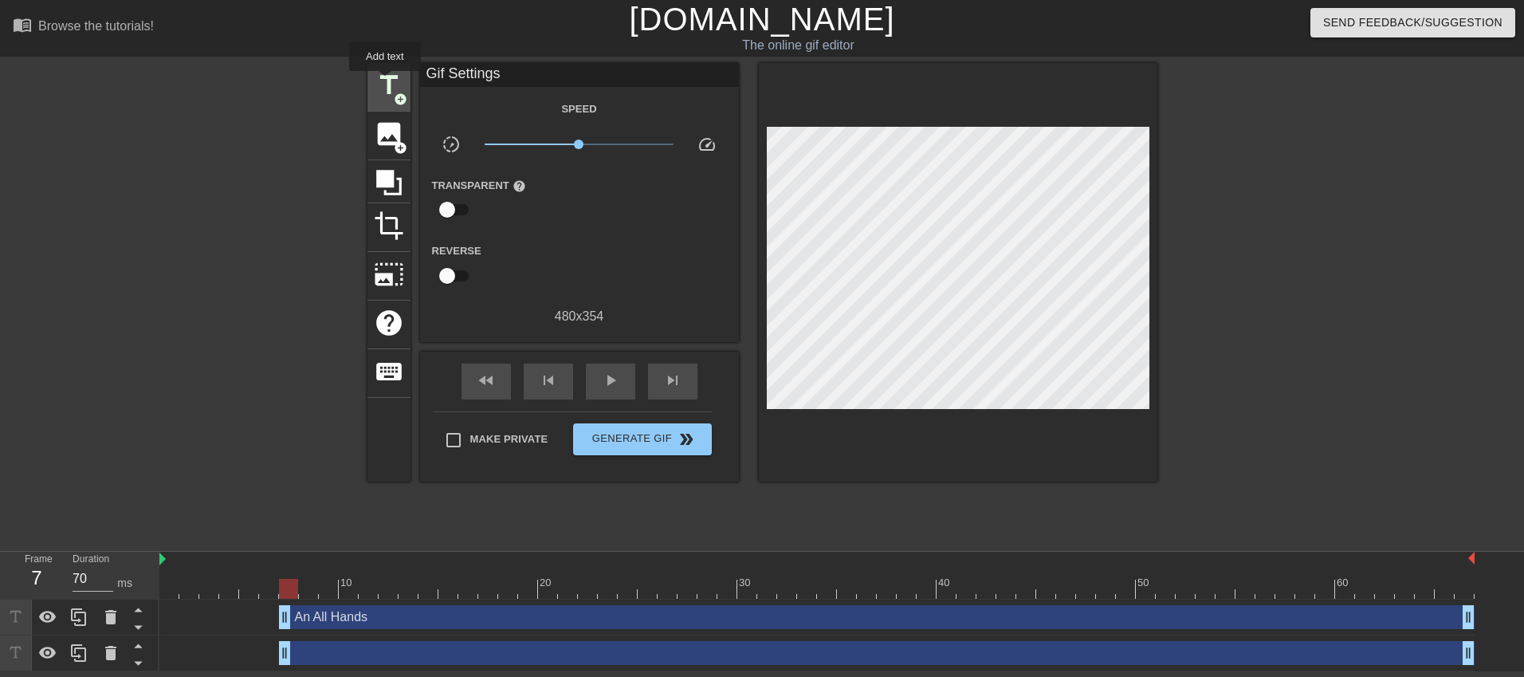
click at [386, 82] on span "title" at bounding box center [389, 85] width 30 height 30
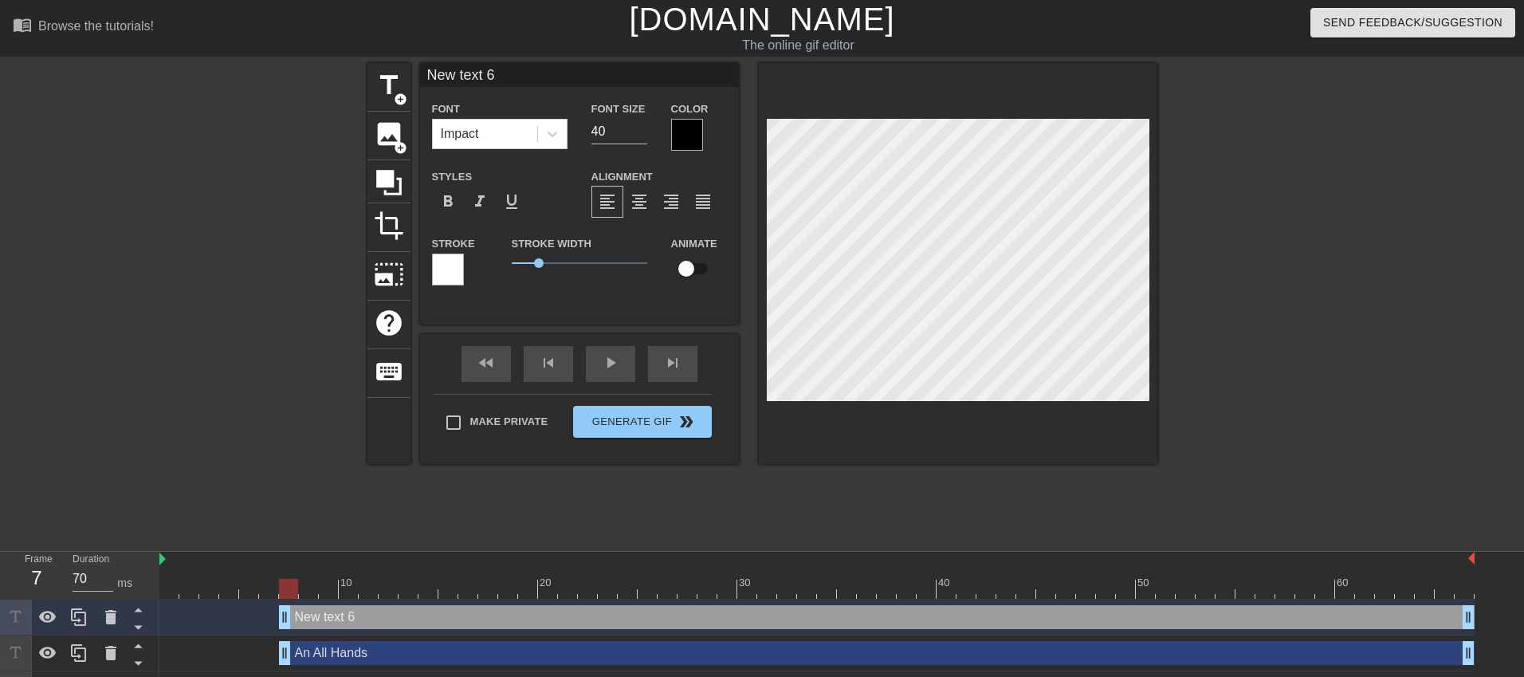
type input "An All Hands"
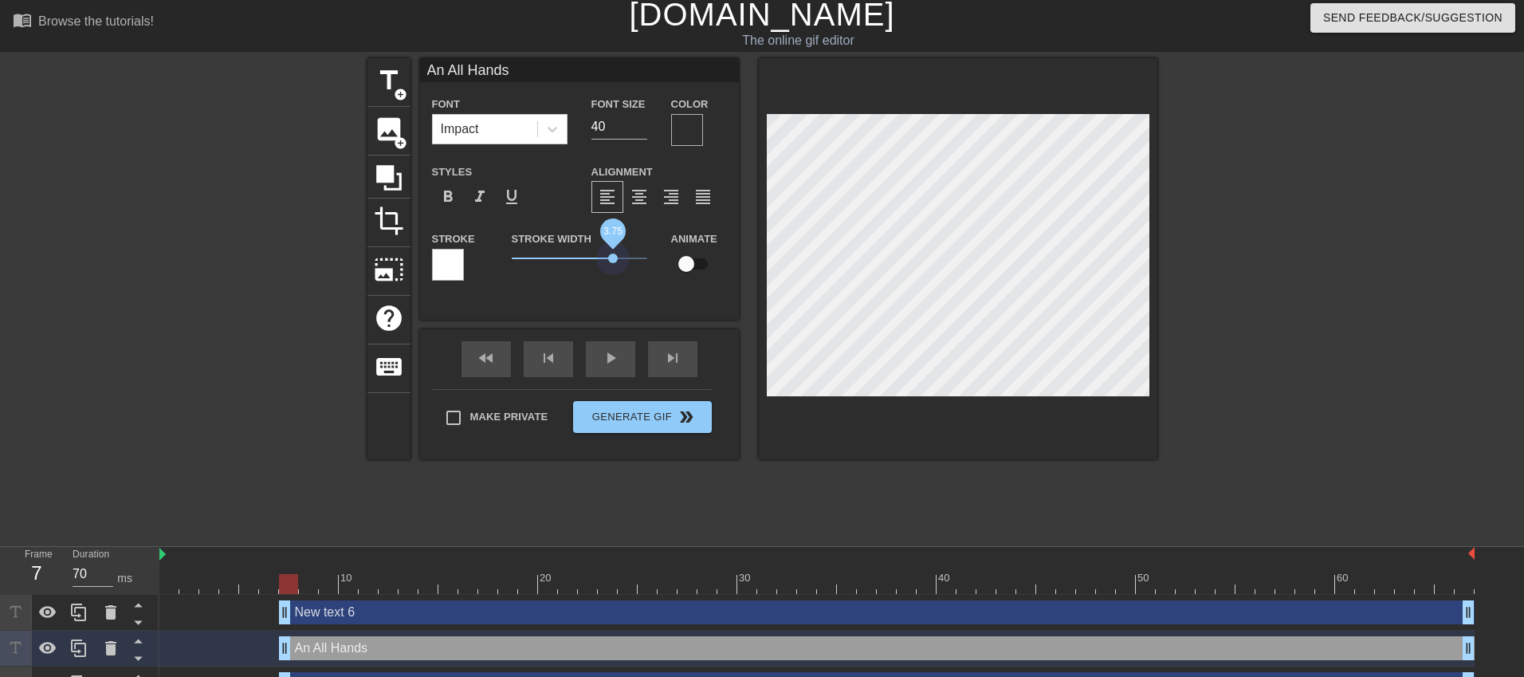
scroll to position [3, 0]
drag, startPoint x: 541, startPoint y: 266, endPoint x: 568, endPoint y: 250, distance: 31.4
click at [559, 267] on span "1.75" at bounding box center [580, 258] width 136 height 19
click at [683, 128] on div at bounding box center [687, 129] width 32 height 32
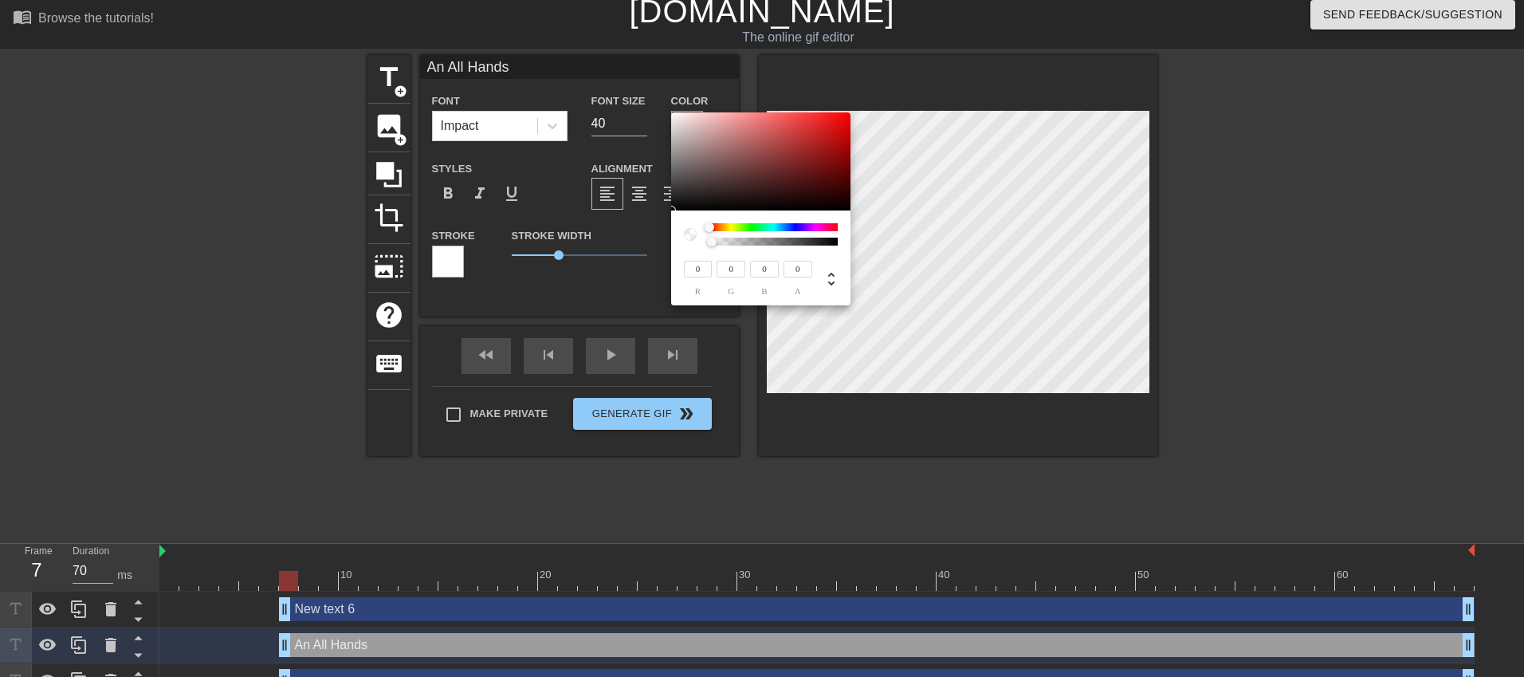
click at [691, 236] on div at bounding box center [690, 234] width 13 height 13
click at [720, 242] on div at bounding box center [725, 243] width 10 height 10
type input "0.1"
click at [724, 242] on div at bounding box center [720, 242] width 10 height 10
click at [724, 242] on div at bounding box center [724, 242] width 10 height 10
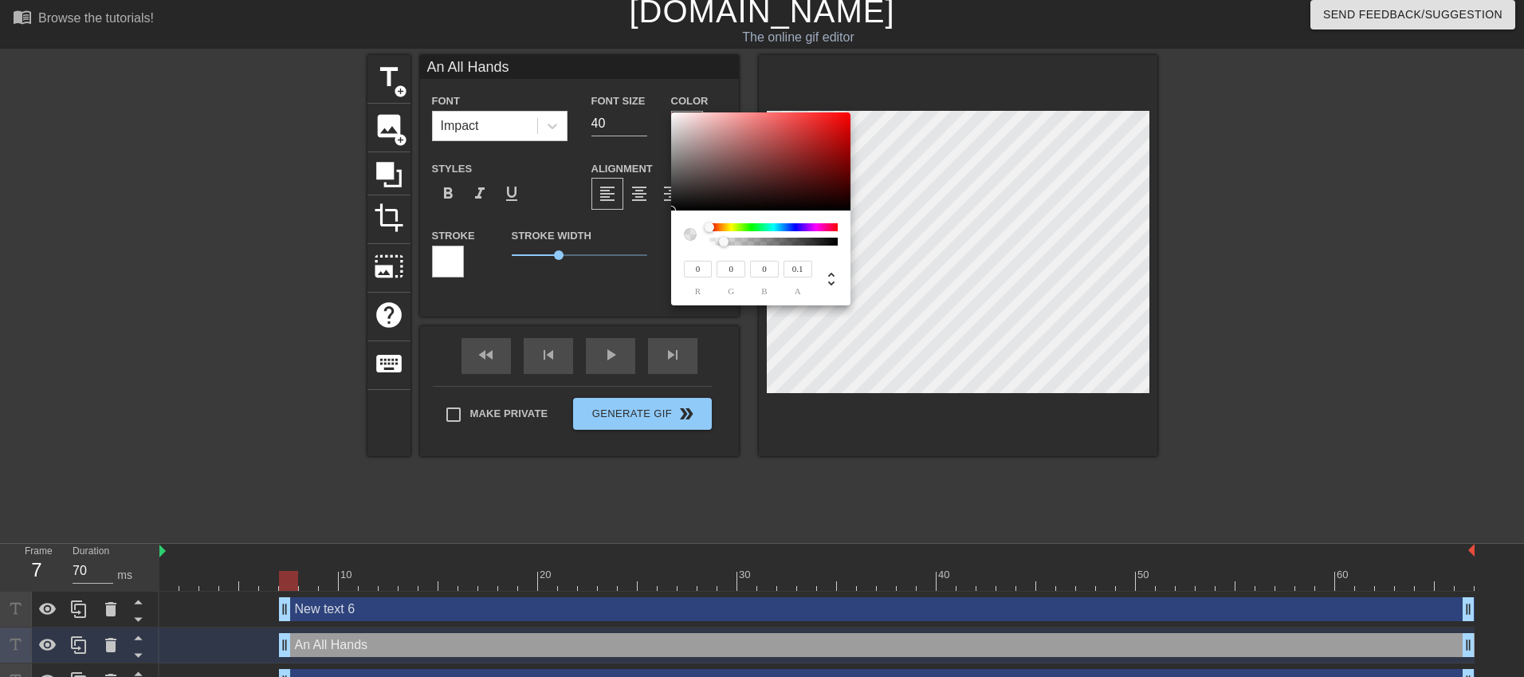
type input "240"
type input "233"
click at [676, 118] on div at bounding box center [760, 161] width 179 height 99
